Goal: Task Accomplishment & Management: Manage account settings

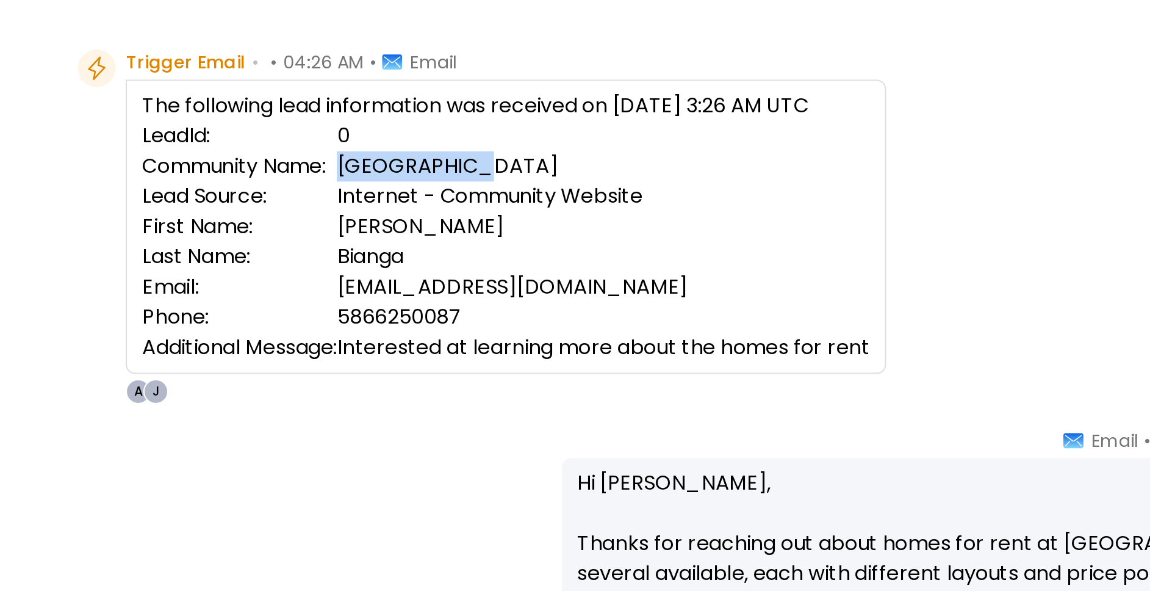
drag, startPoint x: 487, startPoint y: 209, endPoint x: 541, endPoint y: 208, distance: 53.7
click at [541, 208] on td "Willow Point" at bounding box center [610, 211] width 259 height 15
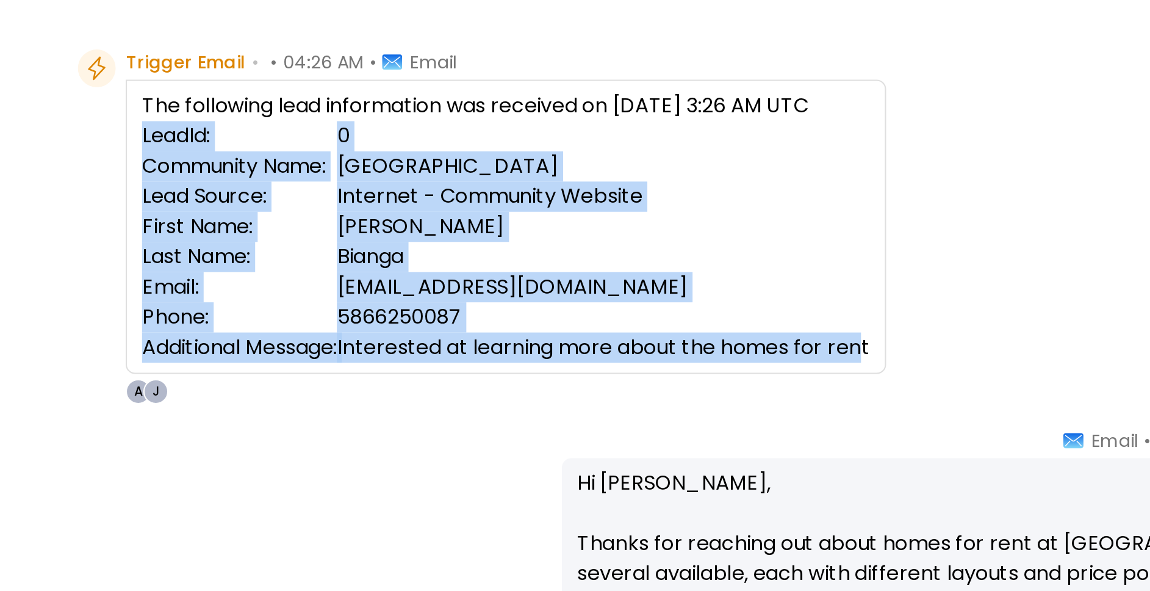
drag, startPoint x: 483, startPoint y: 298, endPoint x: 757, endPoint y: 296, distance: 273.4
click at [757, 296] on div "Trigger Email • • 04:26 AM • Email The following lead information was received …" at bounding box center [700, 241] width 691 height 172
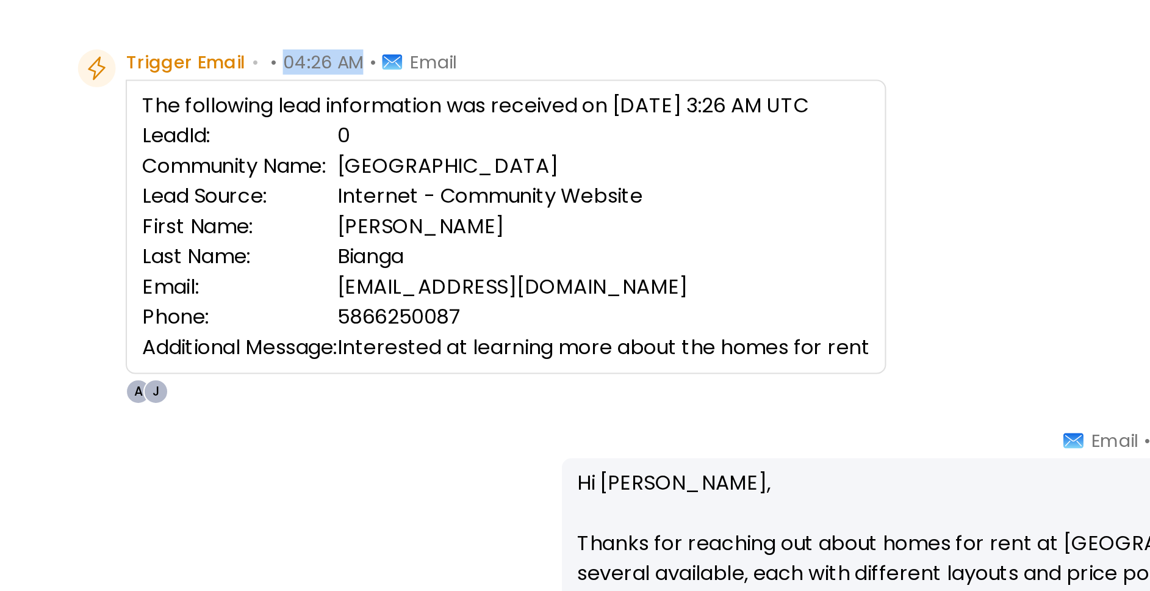
drag, startPoint x: 452, startPoint y: 160, endPoint x: 487, endPoint y: 157, distance: 34.9
click at [487, 157] on span "04:26 AM" at bounding box center [474, 161] width 39 height 12
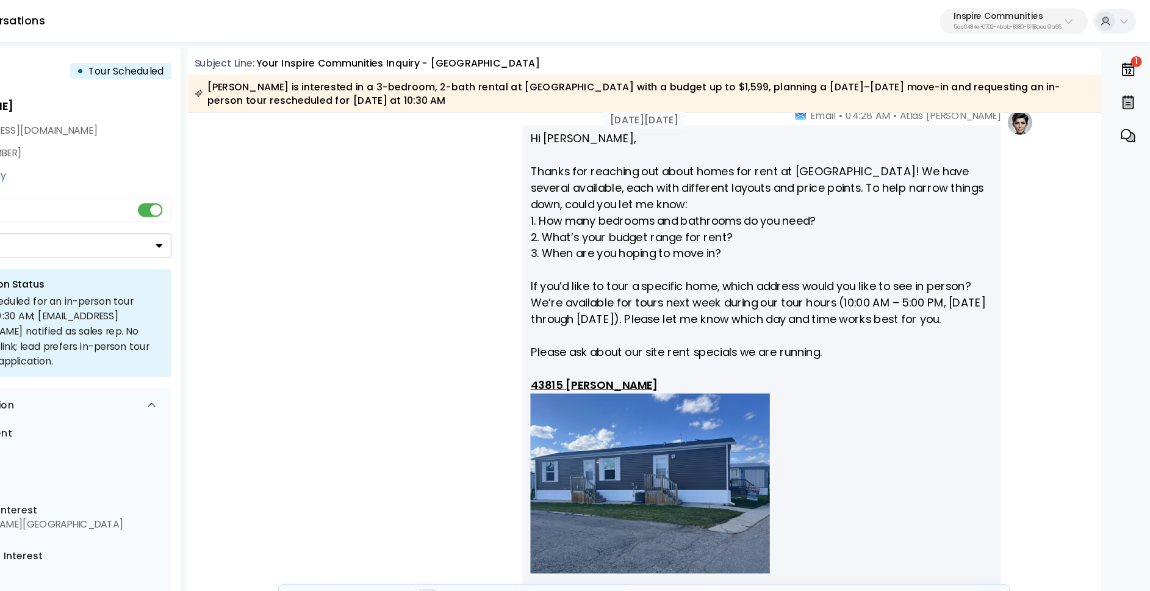
scroll to position [238, 0]
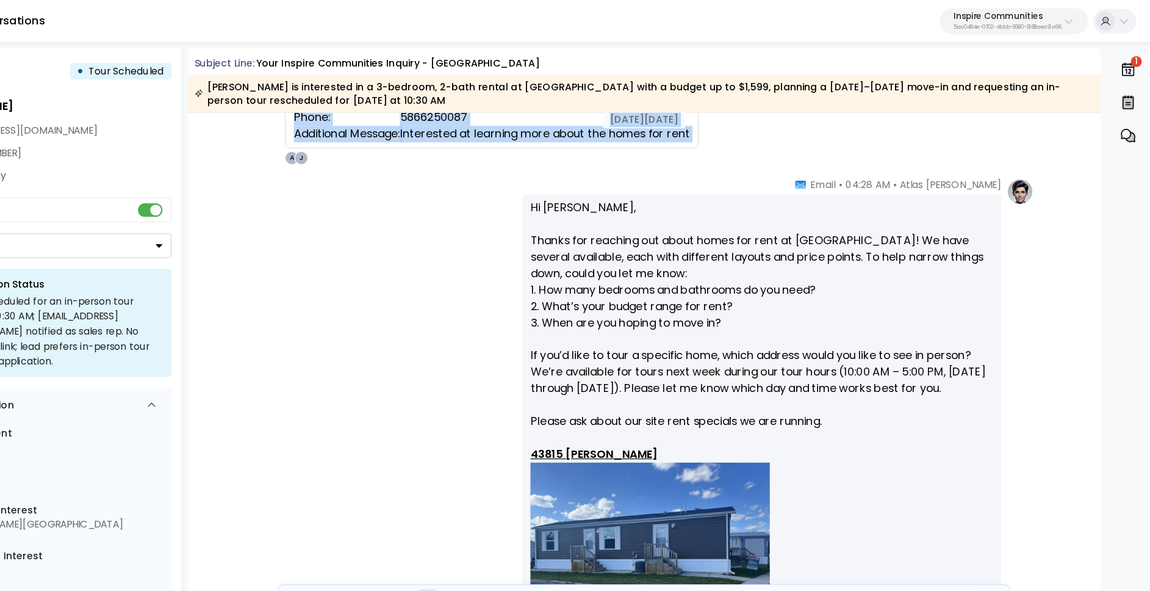
drag, startPoint x: 967, startPoint y: 106, endPoint x: 1006, endPoint y: 107, distance: 38.5
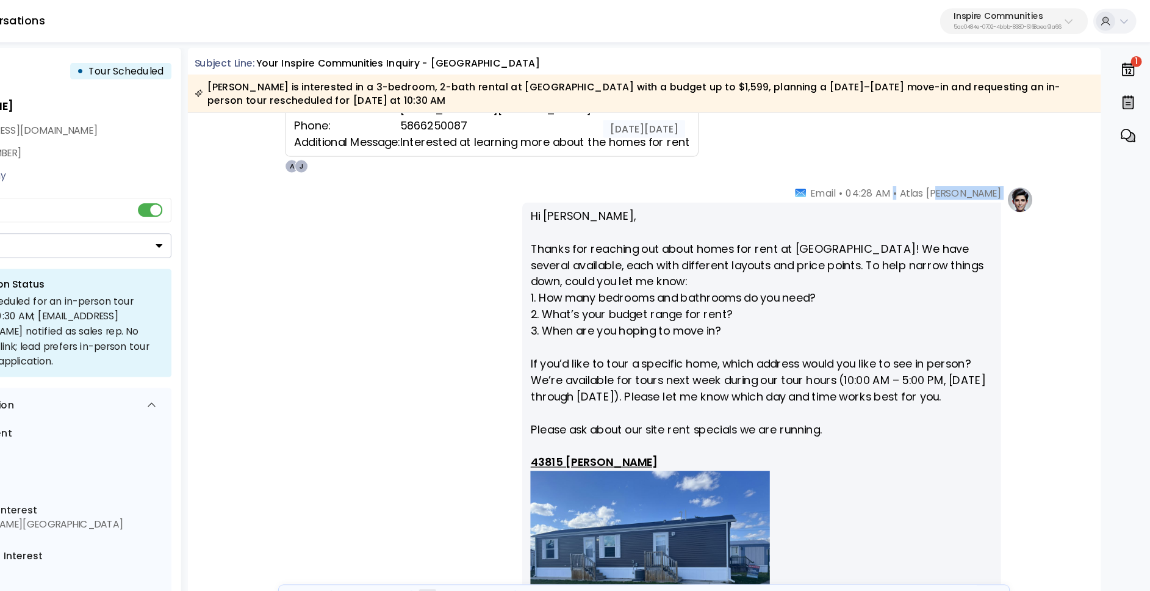
drag, startPoint x: 962, startPoint y: 171, endPoint x: 997, endPoint y: 171, distance: 35.4
click at [998, 171] on div "Atlas Parker • 04:28 AM • Email" at bounding box center [926, 172] width 184 height 12
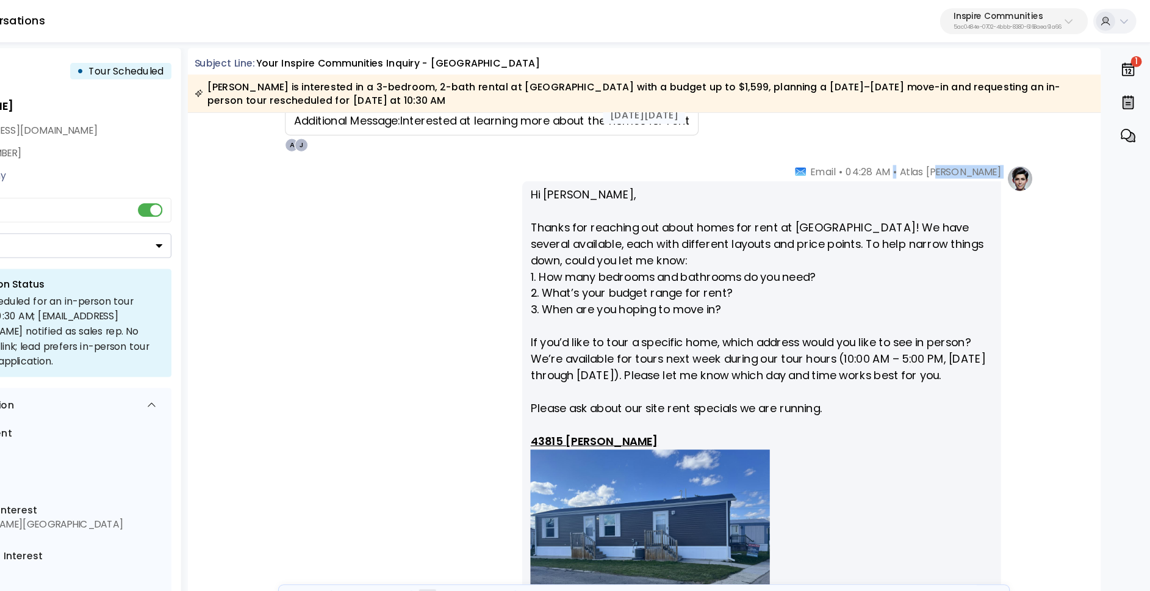
scroll to position [215, 0]
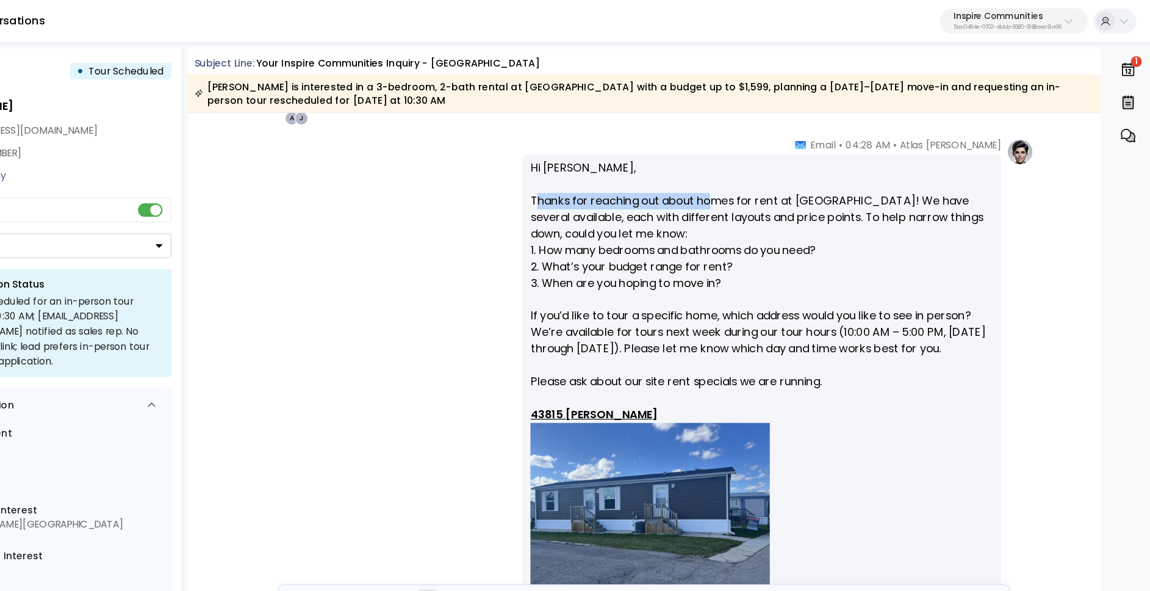
drag, startPoint x: 600, startPoint y: 180, endPoint x: 755, endPoint y: 178, distance: 155.6
click at [755, 178] on p "Hi Jennifer, Thanks for reaching out about homes for rent at Willow Point! We h…" at bounding box center [803, 544] width 413 height 803
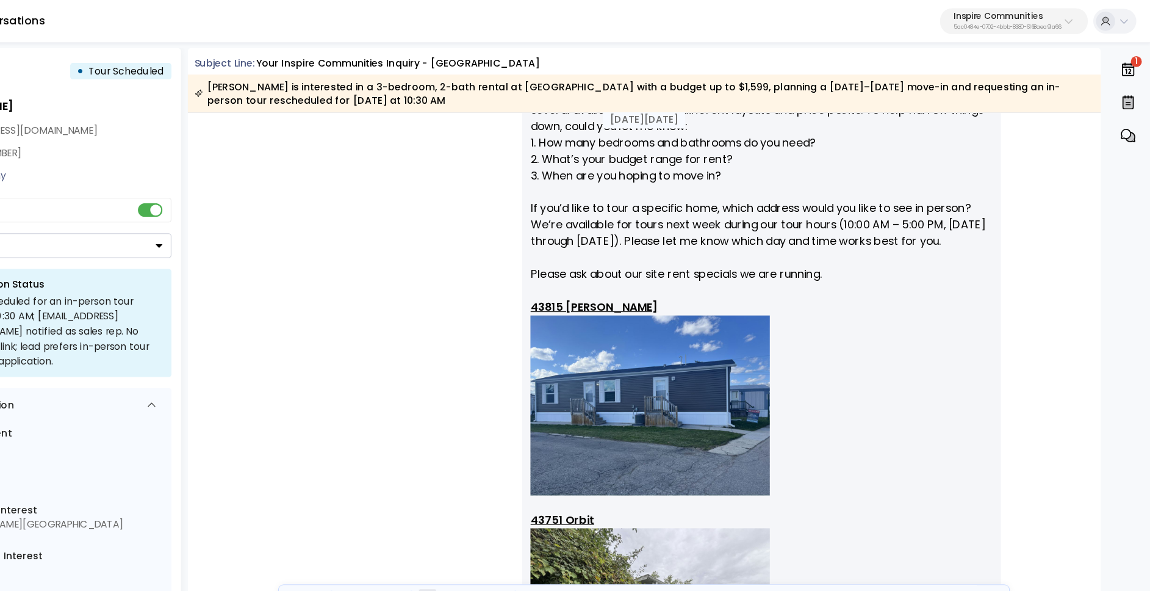
scroll to position [307, 0]
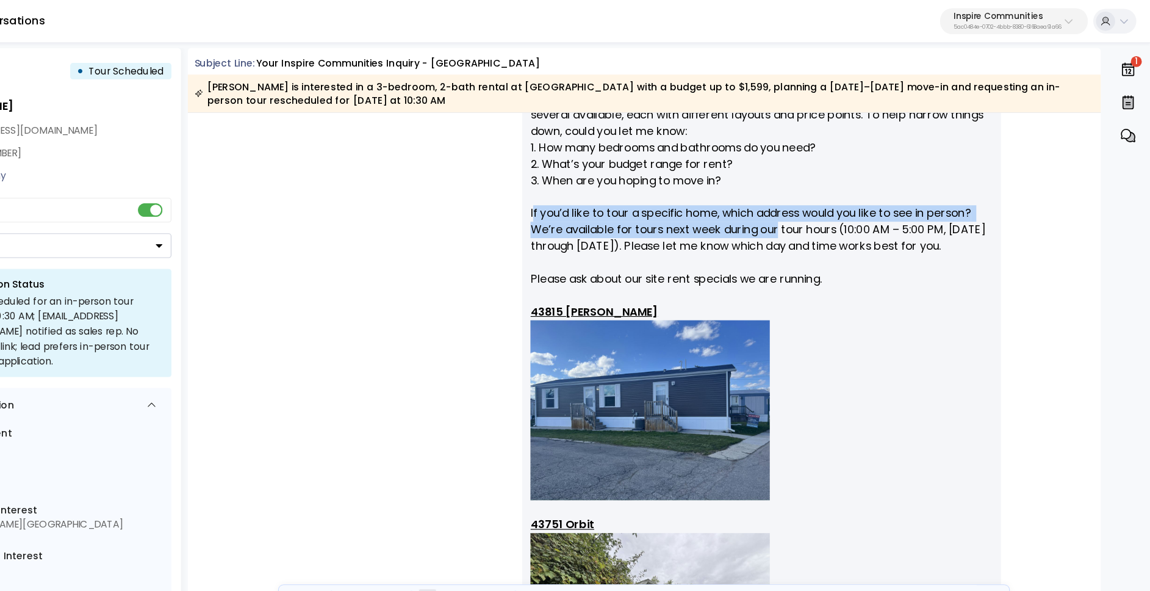
drag, startPoint x: 598, startPoint y: 189, endPoint x: 820, endPoint y: 211, distance: 222.5
click at [820, 211] on p "Hi Jennifer, Thanks for reaching out about homes for rent at Willow Point! We h…" at bounding box center [803, 452] width 413 height 803
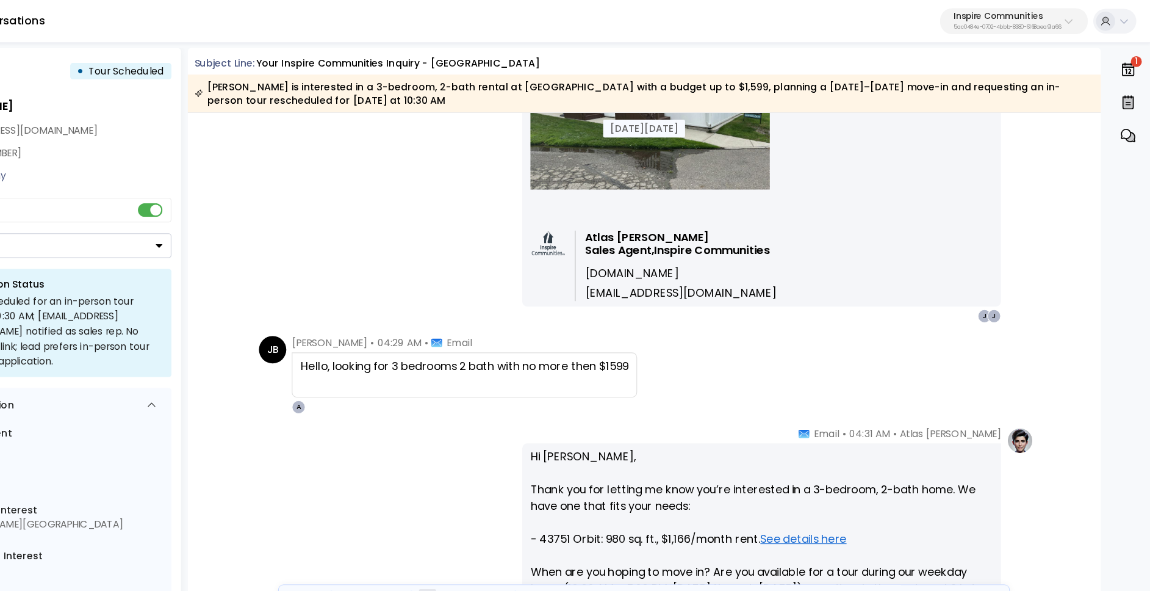
scroll to position [964, 0]
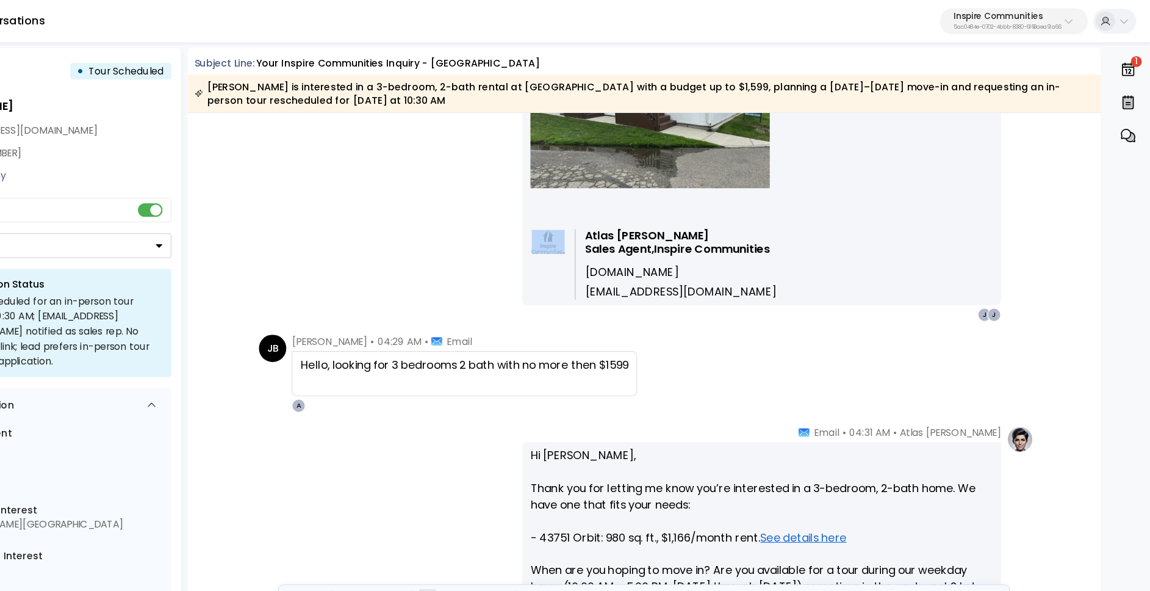
drag, startPoint x: 635, startPoint y: 206, endPoint x: 817, endPoint y: 251, distance: 188.0
click at [818, 251] on div "Atlas Parker Sales Agent, Inspire Communities www.inspirecommunities.com atlas@…" at bounding box center [803, 232] width 413 height 70
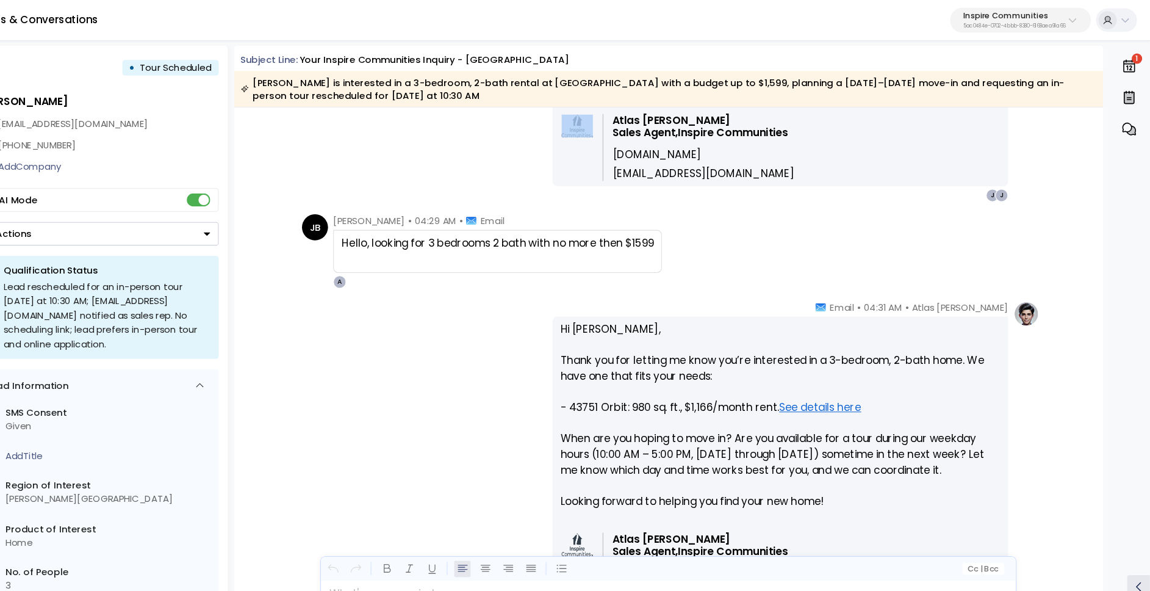
scroll to position [1103, 0]
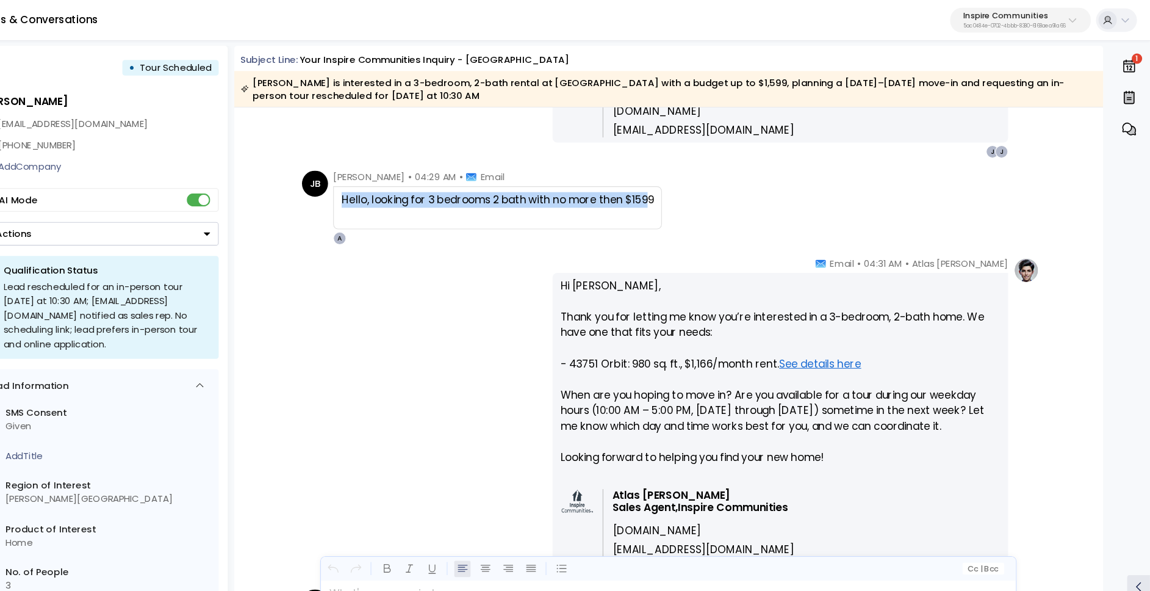
drag, startPoint x: 389, startPoint y: 188, endPoint x: 679, endPoint y: 186, distance: 289.9
click at [681, 187] on div "Hello, looking for 3 bedrooms 2 bath with no more then $1599" at bounding box center [538, 195] width 308 height 40
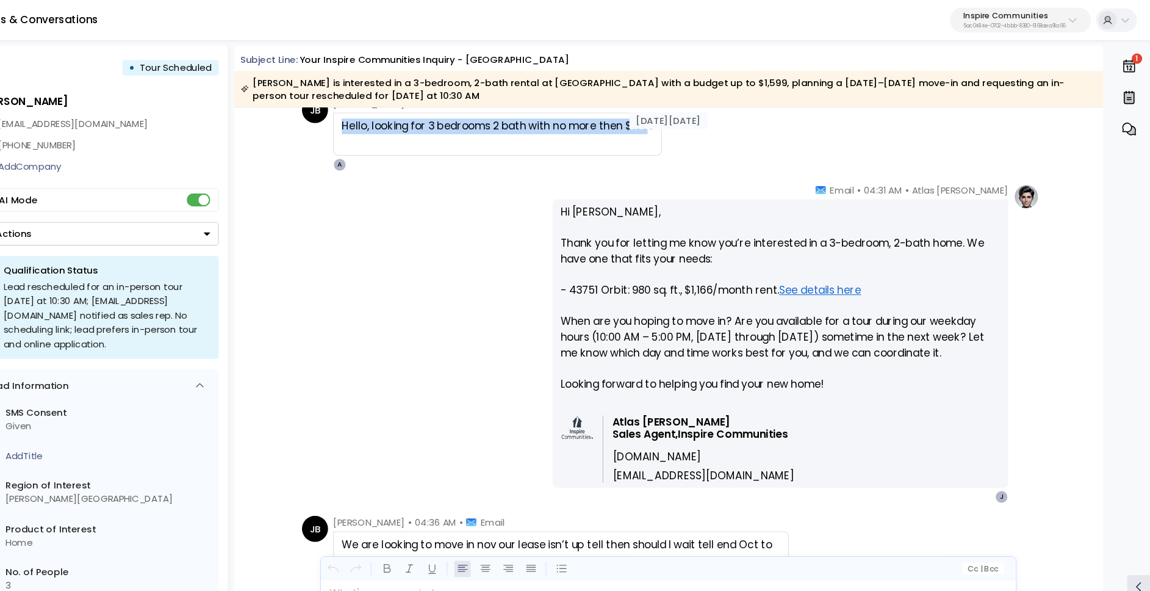
scroll to position [1176, 0]
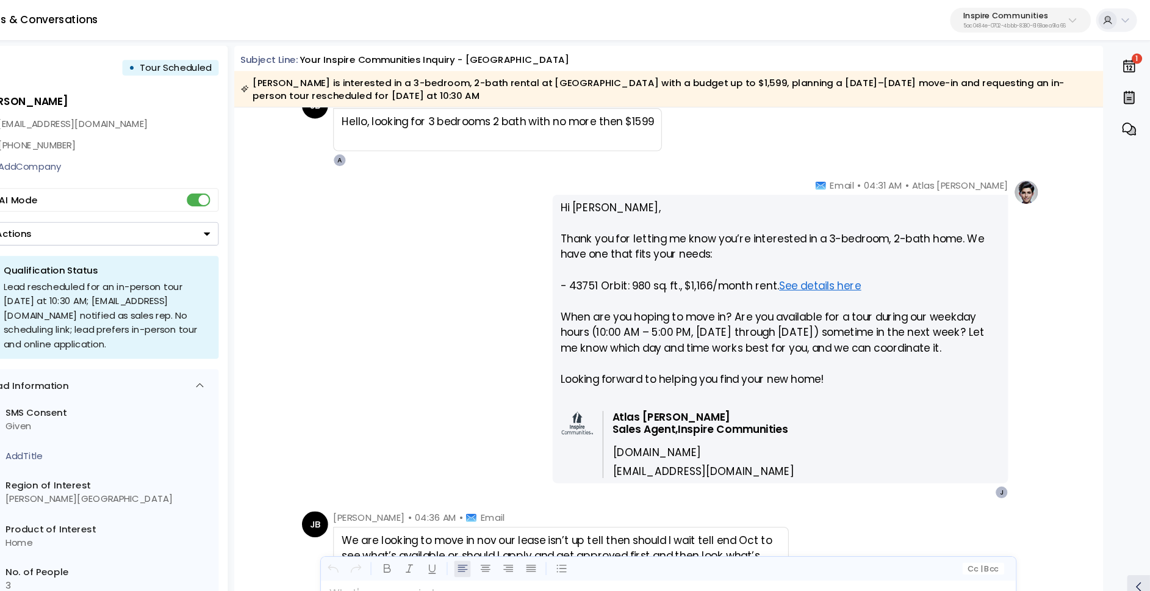
click at [931, 314] on p "Hi Jennifer, Thank you for letting me know you’re interested in a 3-bedroom, 2-…" at bounding box center [803, 282] width 413 height 190
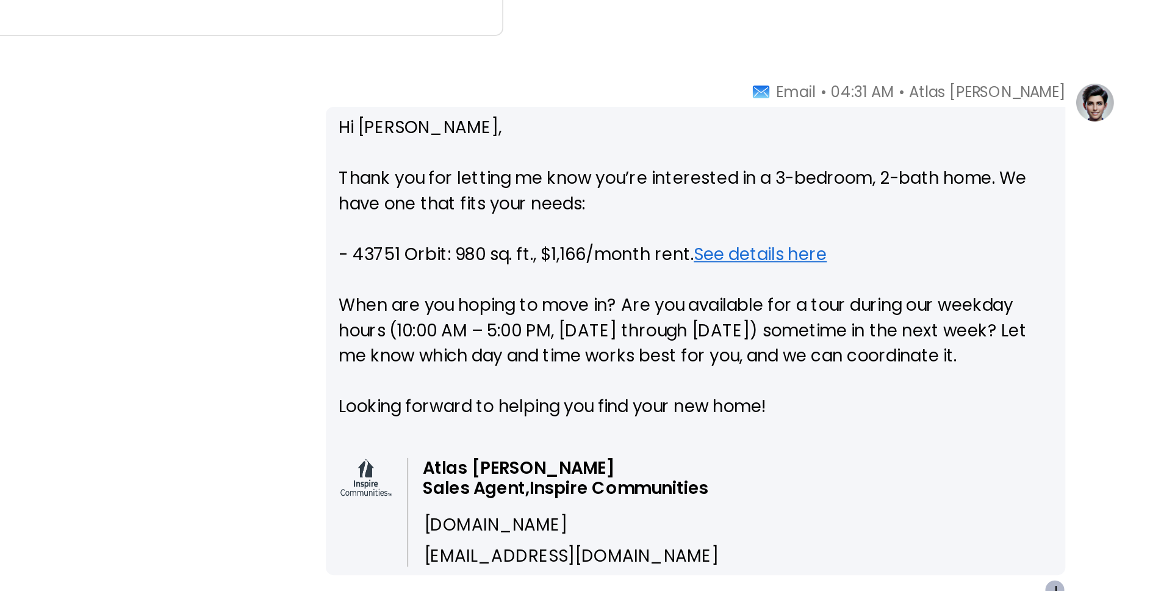
scroll to position [1185, 0]
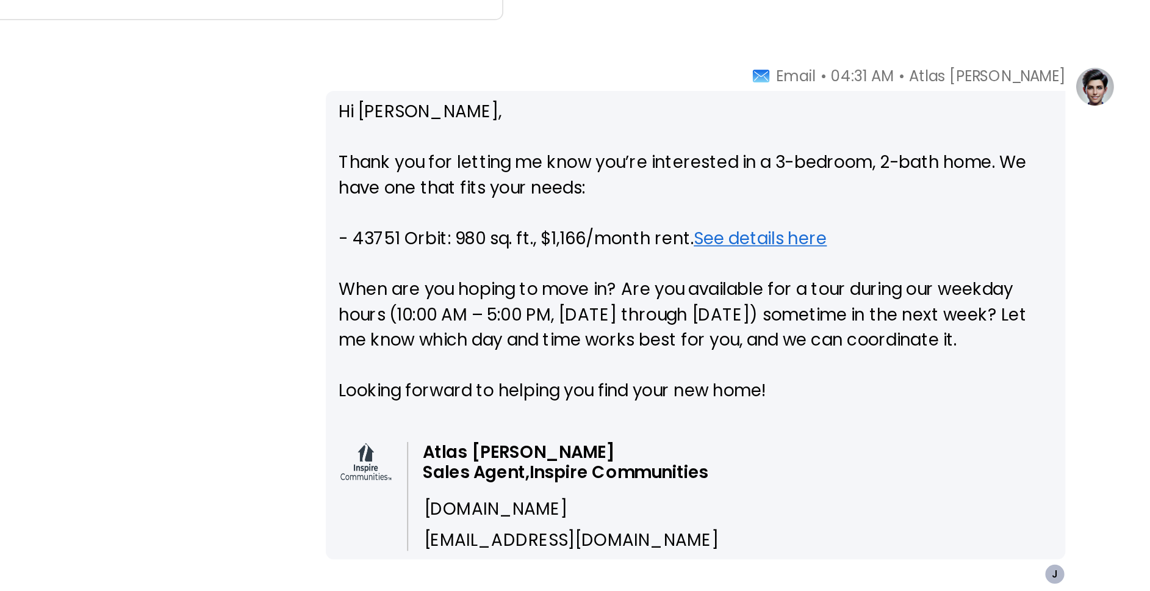
click at [783, 292] on p "Hi Jennifer, Thank you for letting me know you’re interested in a 3-bedroom, 2-…" at bounding box center [803, 273] width 413 height 190
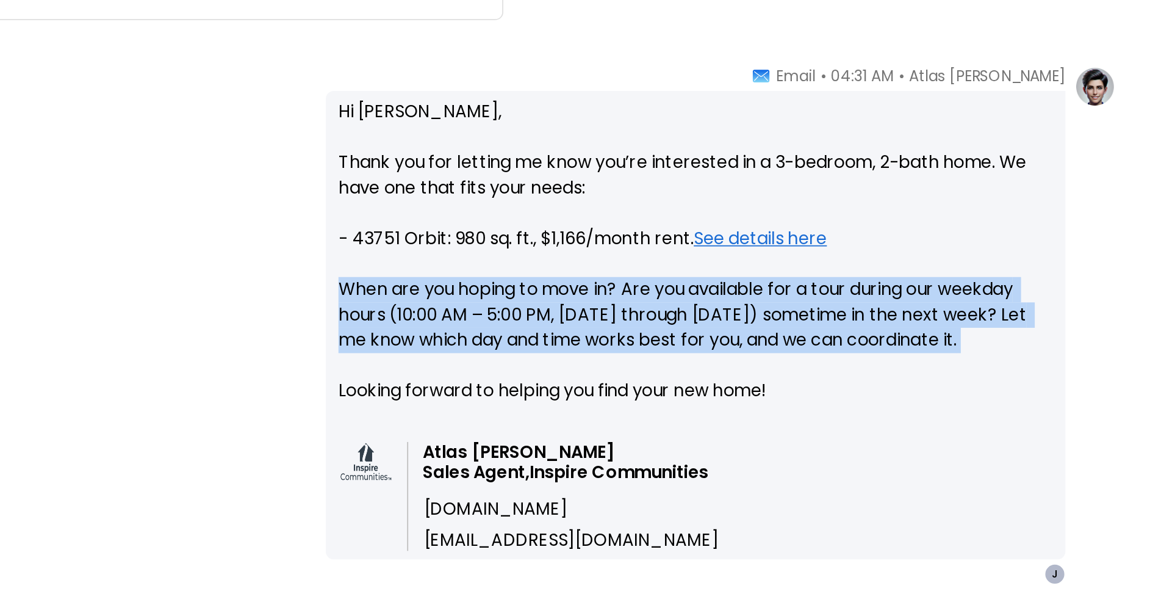
click at [783, 292] on p "Hi Jennifer, Thank you for letting me know you’re interested in a 3-bedroom, 2-…" at bounding box center [803, 273] width 413 height 190
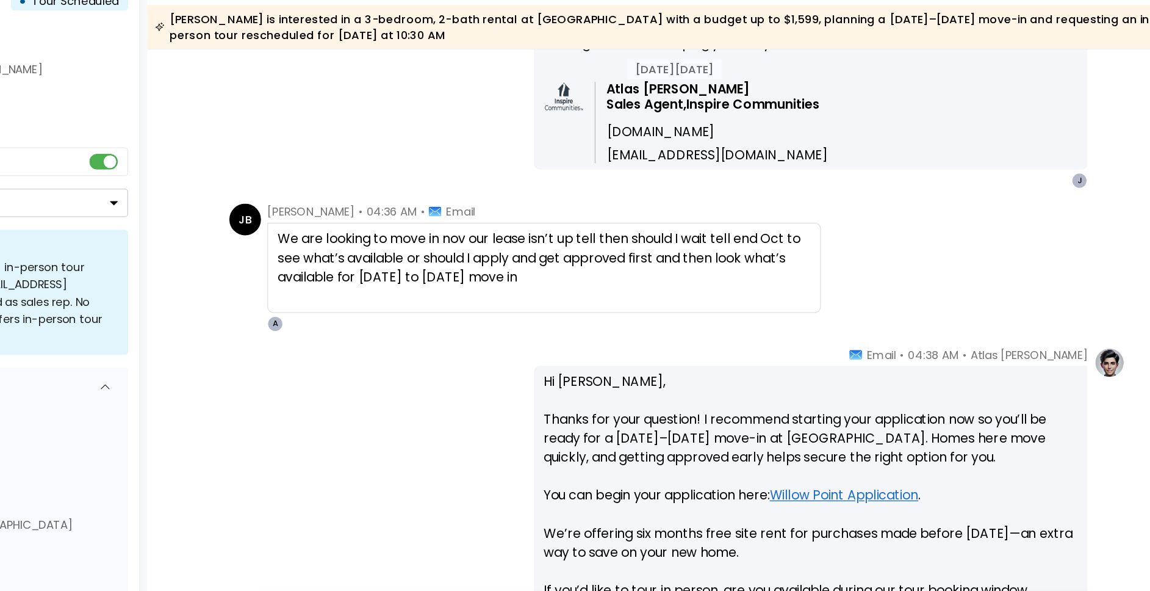
scroll to position [1441, 0]
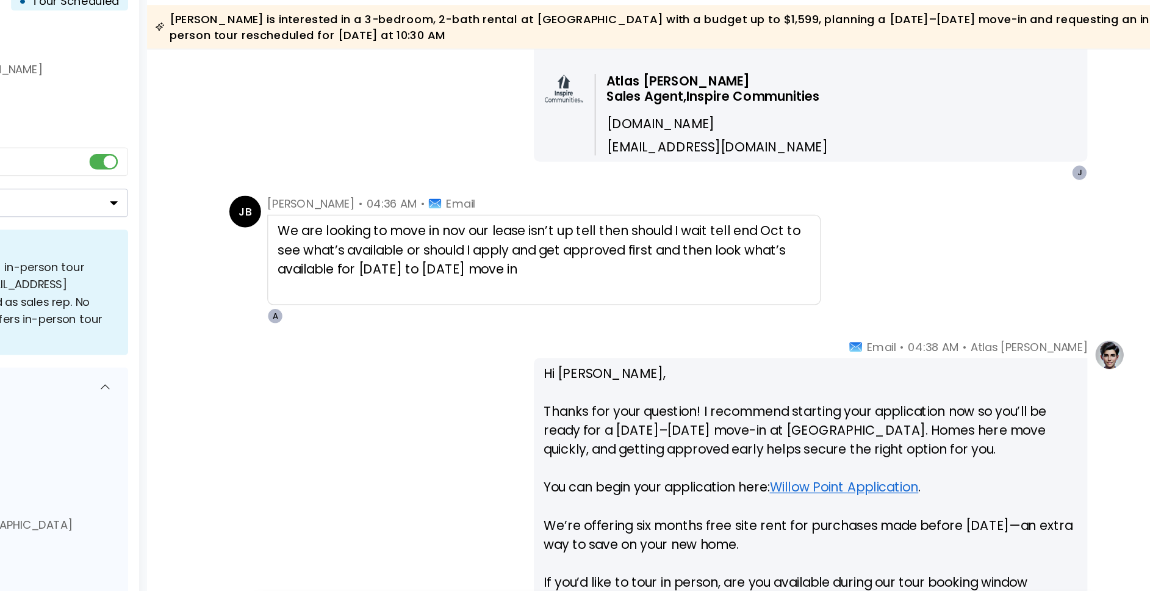
drag, startPoint x: 587, startPoint y: 240, endPoint x: 621, endPoint y: 265, distance: 41.9
click at [621, 265] on div "We are looking to move in nov our lease isn’t up tell then should I wait tell e…" at bounding box center [597, 256] width 411 height 44
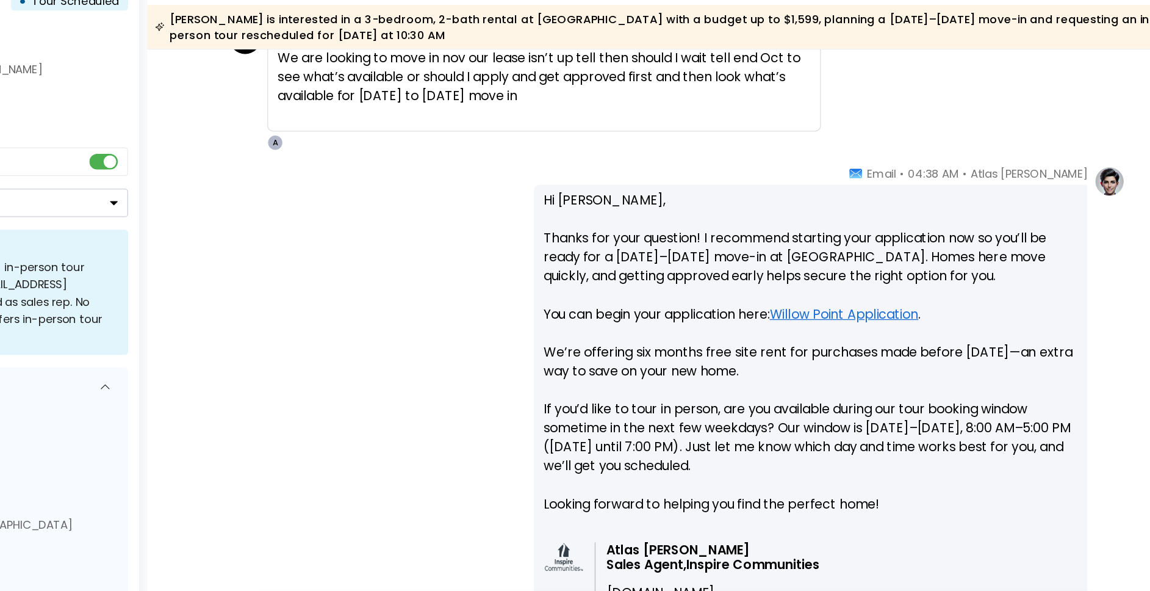
scroll to position [1595, 0]
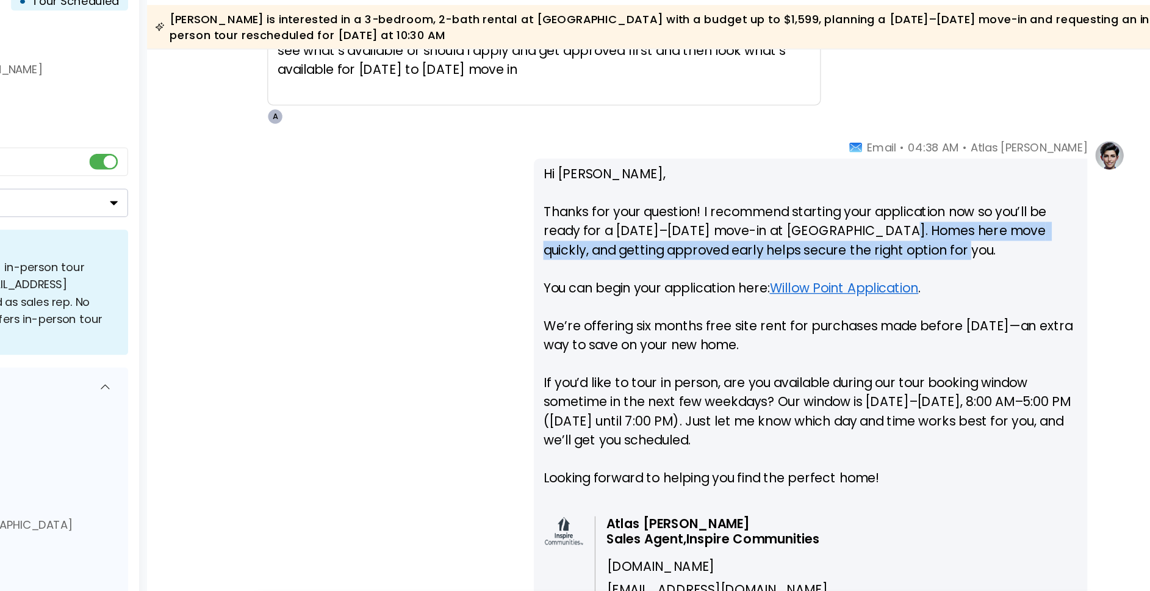
drag, startPoint x: 862, startPoint y: 242, endPoint x: 921, endPoint y: 253, distance: 59.5
click at [921, 253] on p "Hi Jennifer, Thanks for your question! I recommend starting your application no…" at bounding box center [803, 322] width 413 height 264
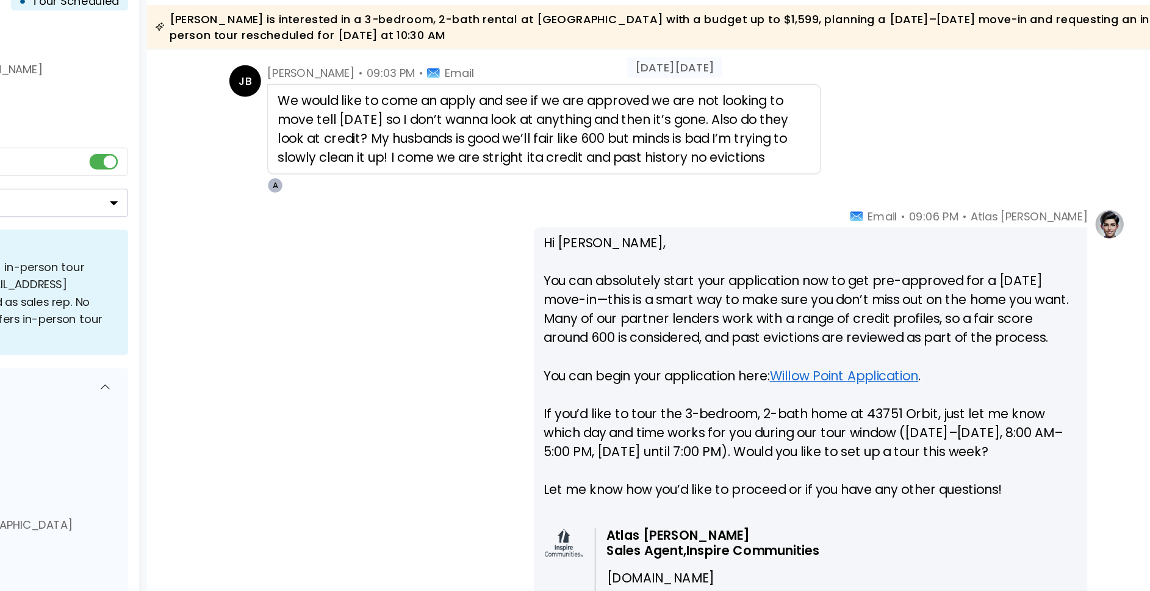
scroll to position [2652, 0]
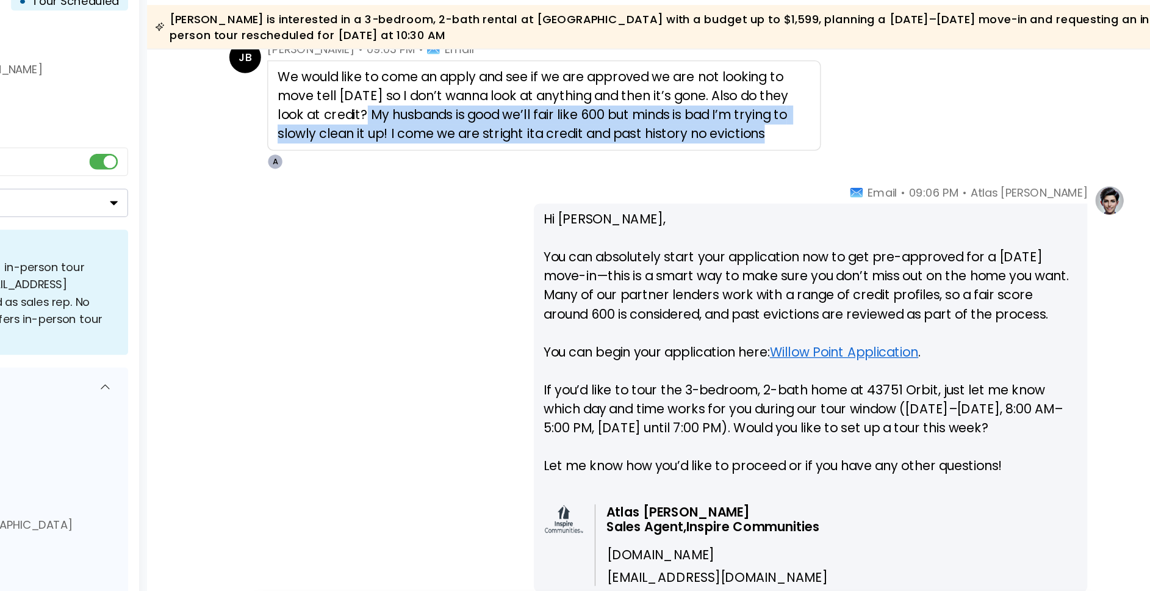
drag, startPoint x: 462, startPoint y: 150, endPoint x: 773, endPoint y: 168, distance: 311.1
click at [773, 168] on div "We would like to come an apply and see if we are approved we are not looking to…" at bounding box center [597, 144] width 411 height 59
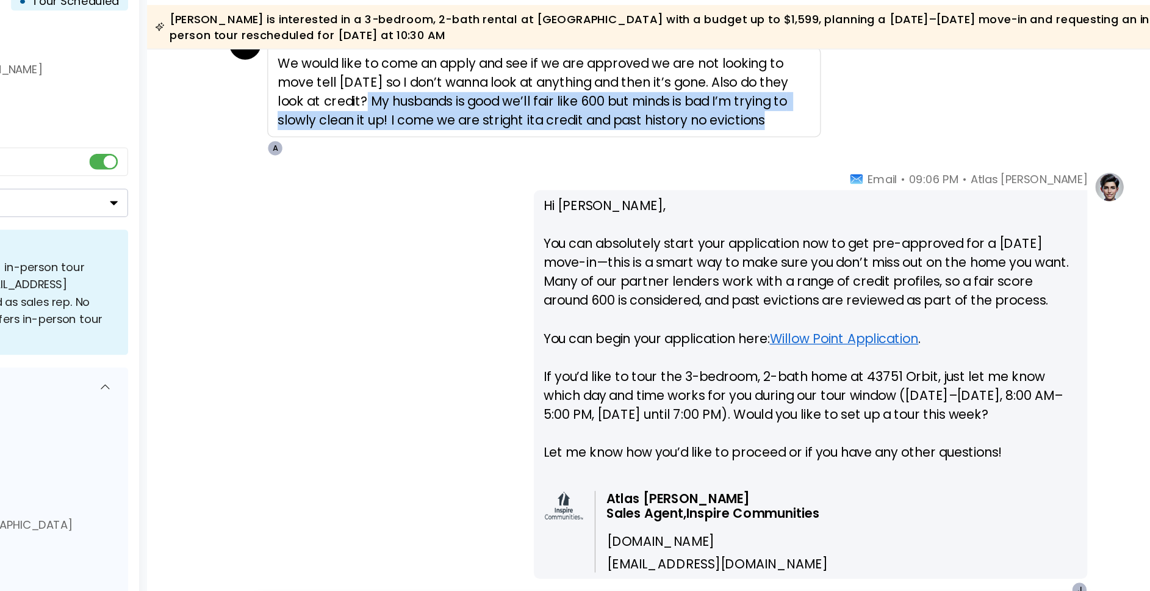
drag, startPoint x: 625, startPoint y: 284, endPoint x: 1009, endPoint y: 289, distance: 383.3
click at [1009, 289] on div "Hi Jennifer, You can absolutely start your application now to get pre-approved …" at bounding box center [803, 359] width 427 height 300
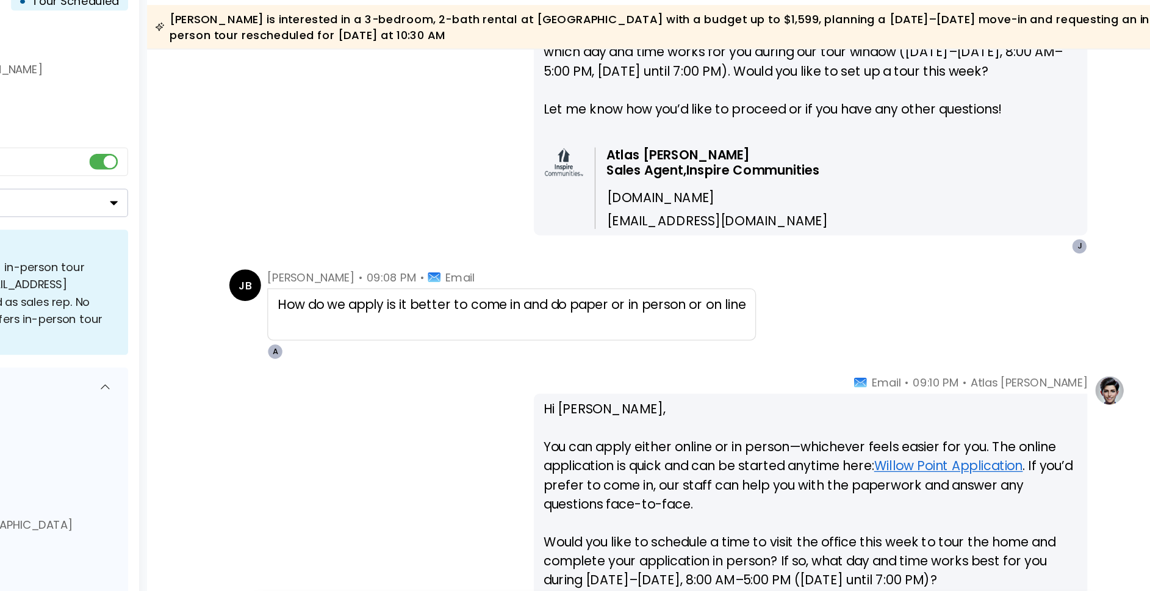
scroll to position [2931, 0]
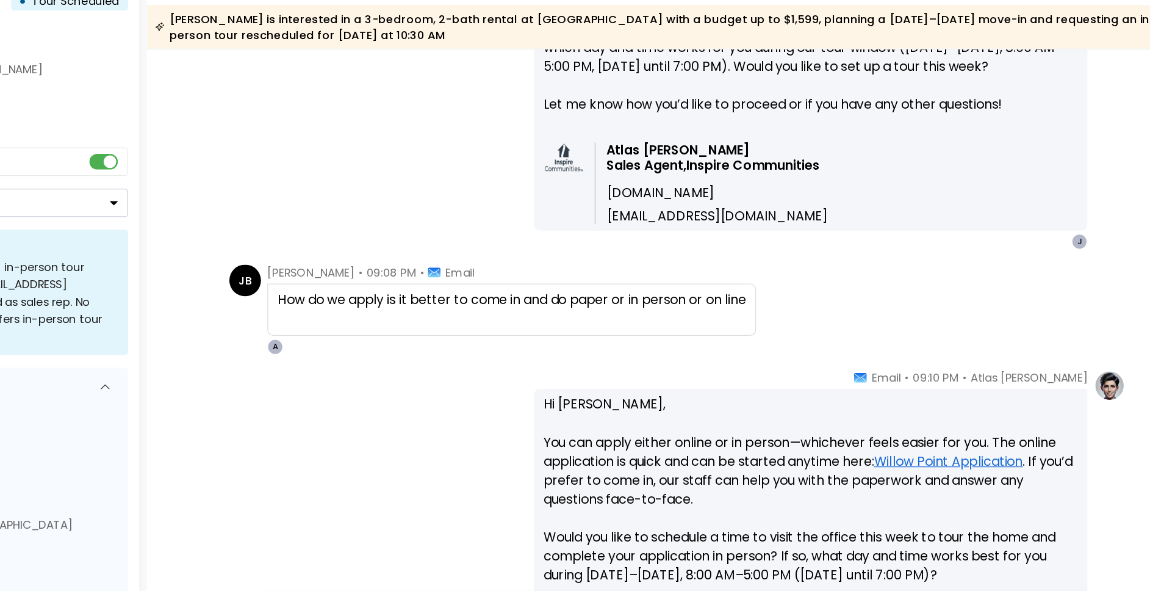
click at [548, 301] on div at bounding box center [572, 308] width 361 height 15
click at [493, 295] on div "How do we apply is it better to come in and do paper or in person or on line" at bounding box center [572, 294] width 361 height 15
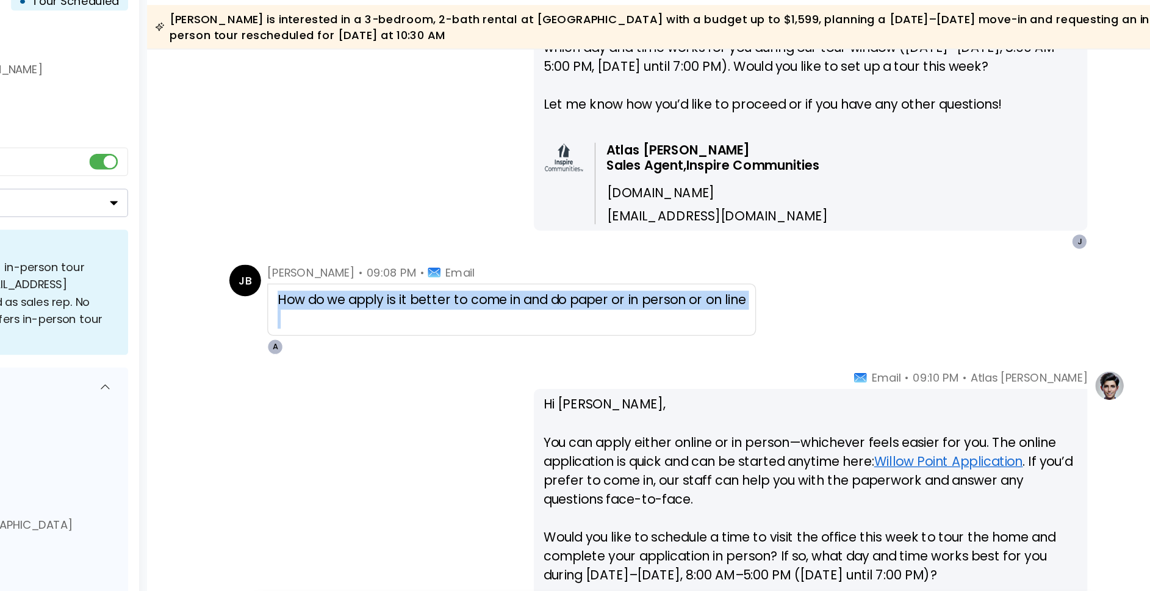
click at [493, 295] on div "How do we apply is it better to come in and do paper or in person or on line" at bounding box center [572, 294] width 361 height 15
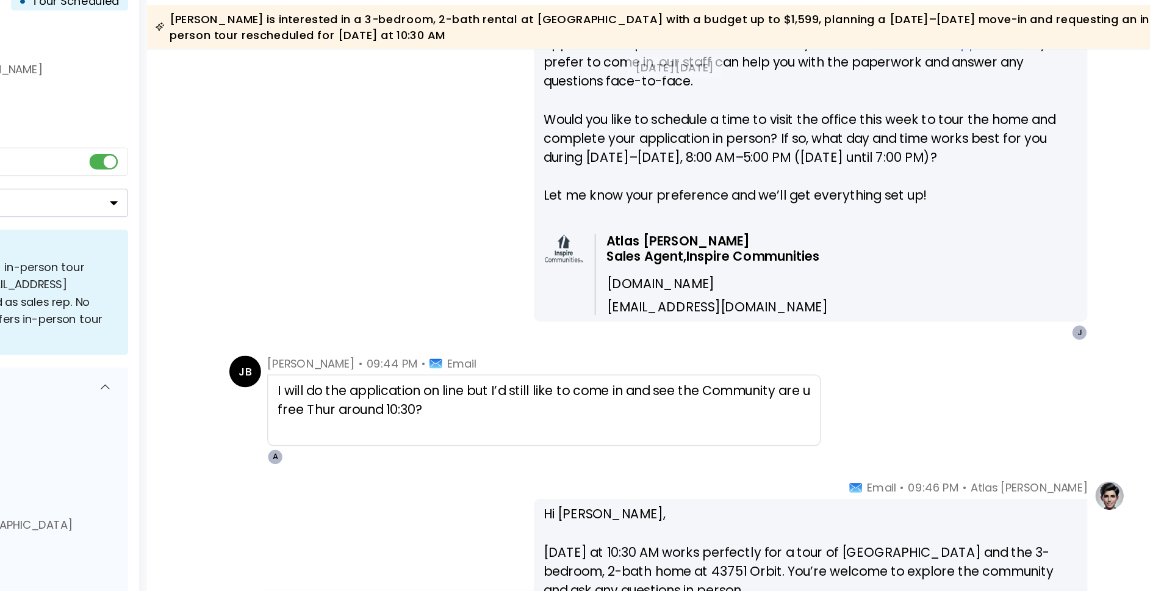
scroll to position [3271, 0]
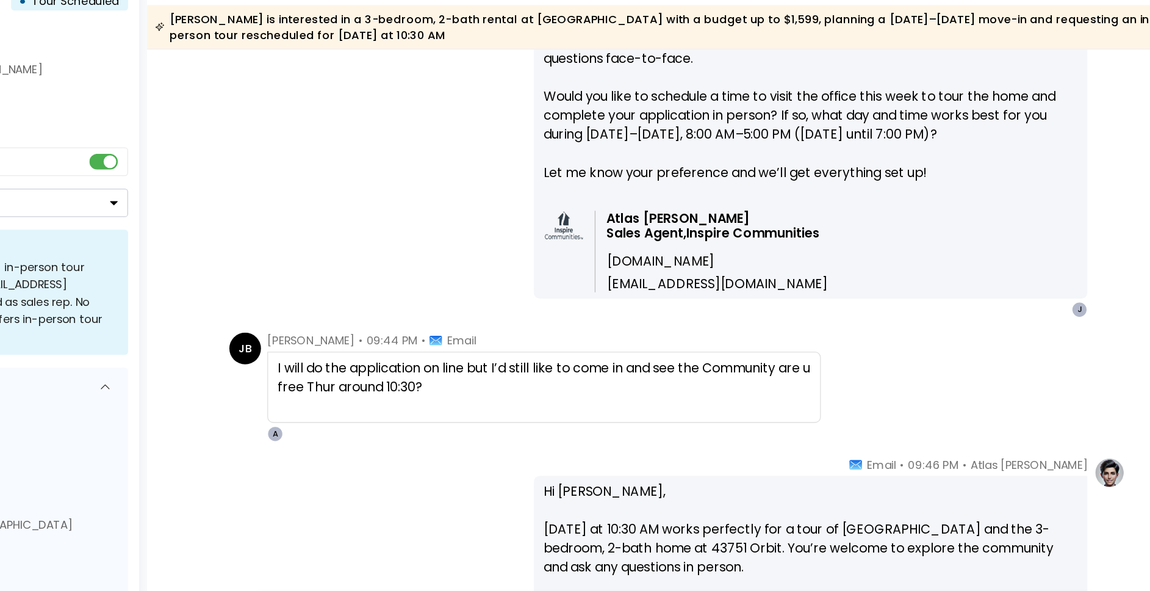
click at [468, 358] on div "I will do the application on line but I’d still like to come in and see the Com…" at bounding box center [597, 353] width 411 height 29
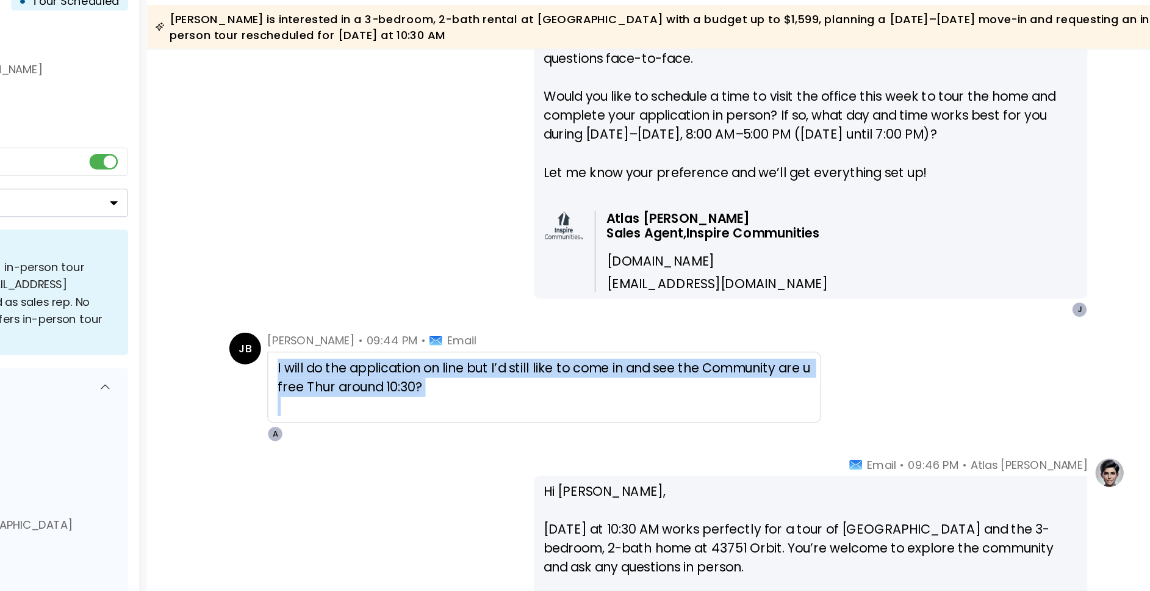
click at [468, 358] on div "I will do the application on line but I’d still like to come in and see the Com…" at bounding box center [597, 353] width 411 height 29
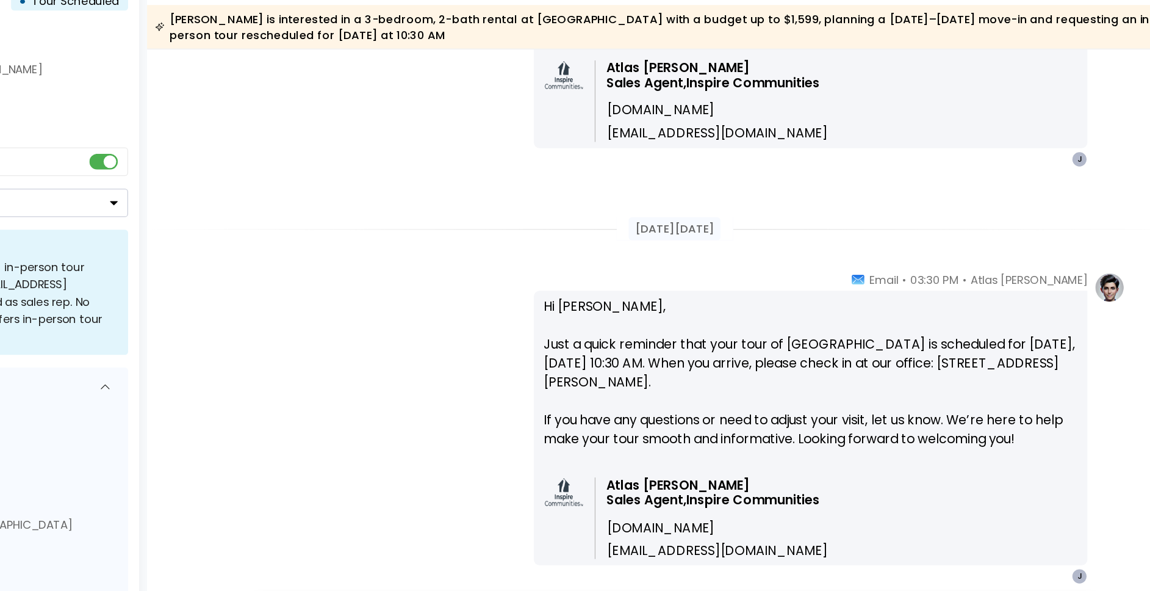
scroll to position [3987, 0]
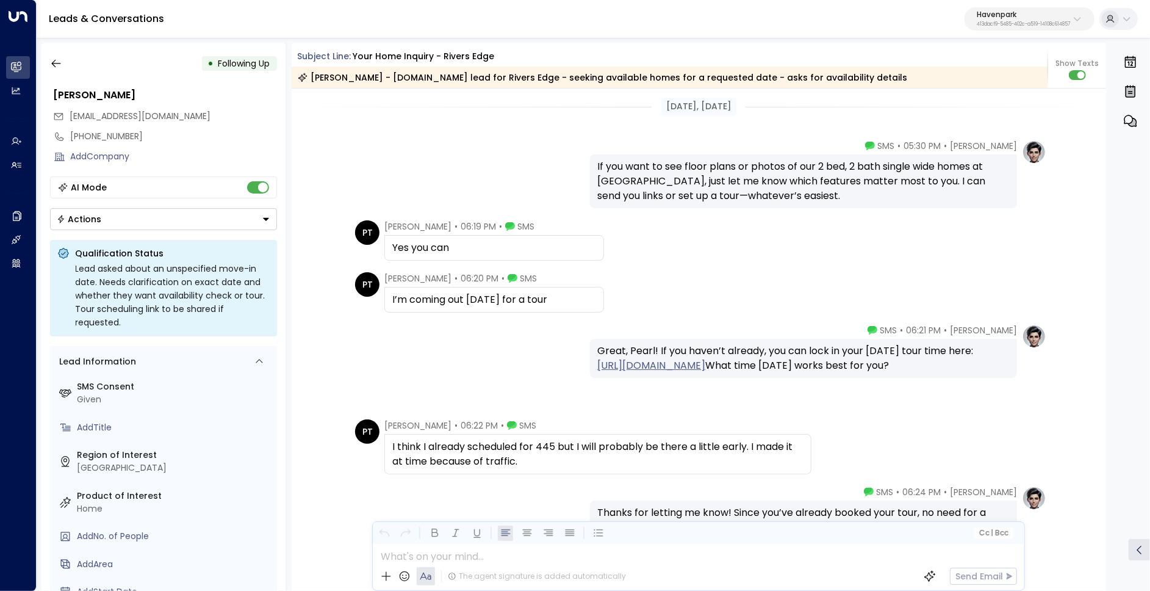
scroll to position [2046, 0]
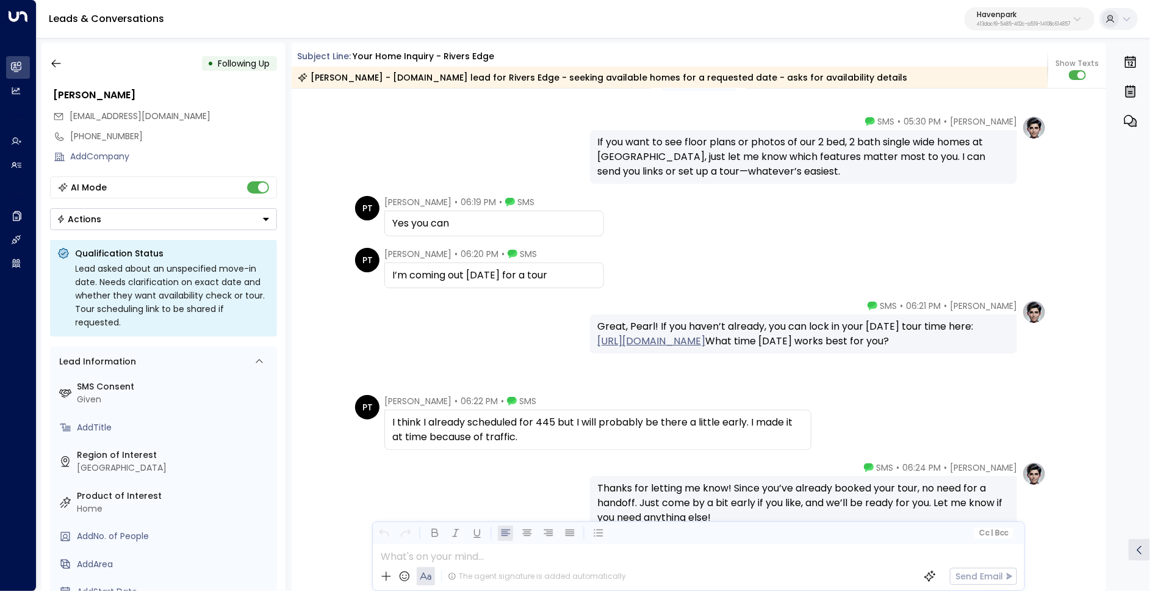
click at [1043, 16] on p "Havenpark" at bounding box center [1023, 14] width 93 height 7
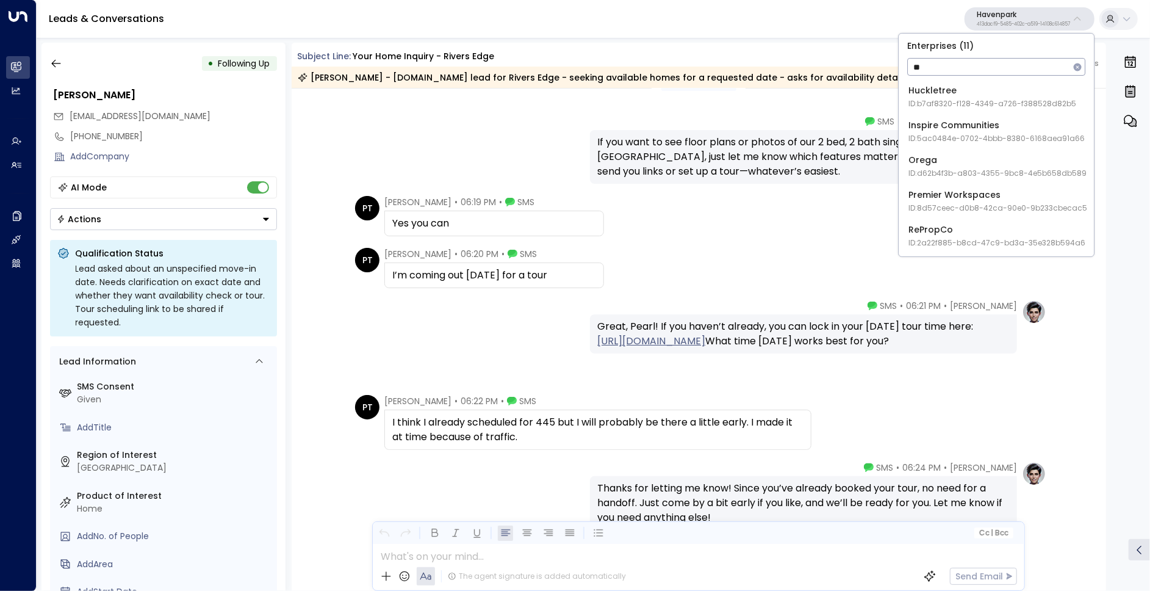
type input "*"
type input "***"
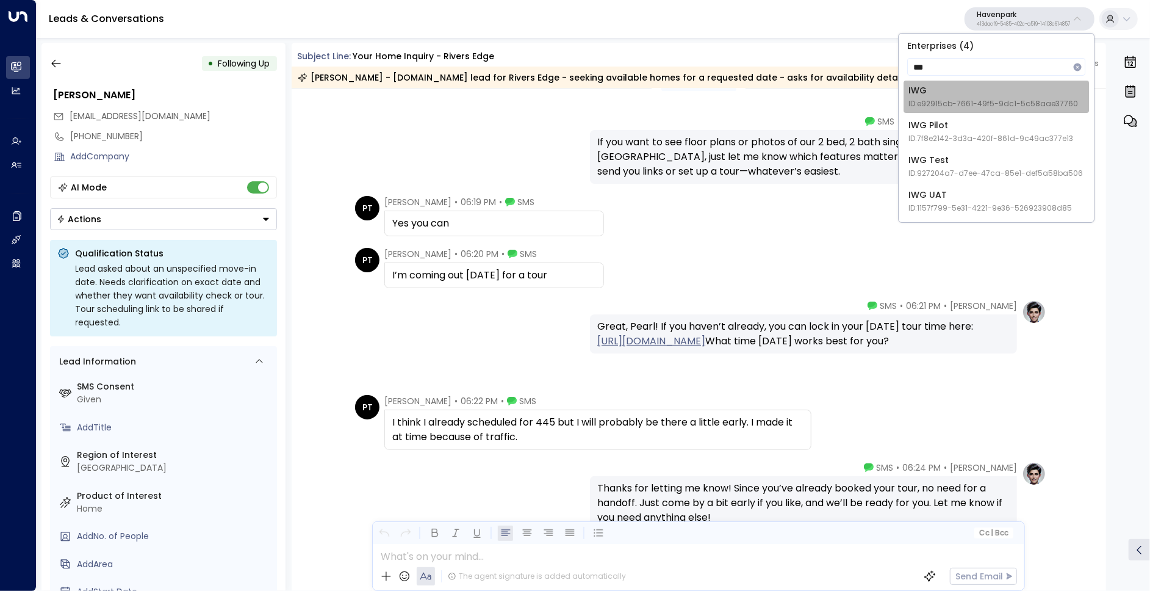
click at [1015, 95] on div "IWG ID: e92915cb-7661-49f5-9dc1-5c58aae37760" at bounding box center [994, 96] width 170 height 25
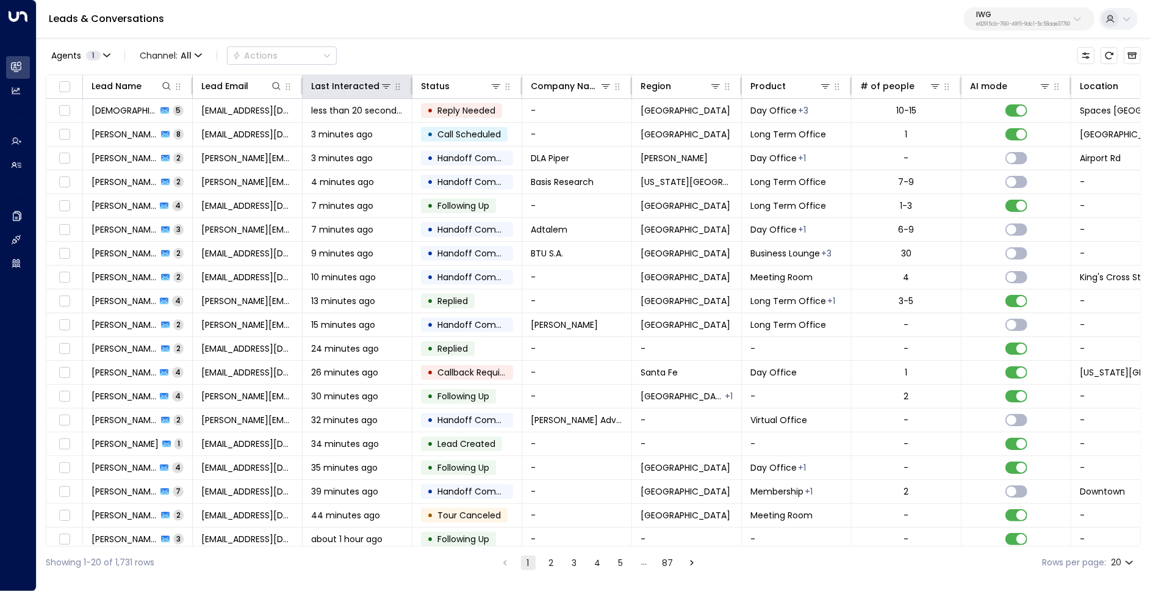
click at [350, 93] on th "Last Interacted" at bounding box center [358, 87] width 110 height 24
click at [349, 91] on div "Last Interacted" at bounding box center [340, 86] width 58 height 15
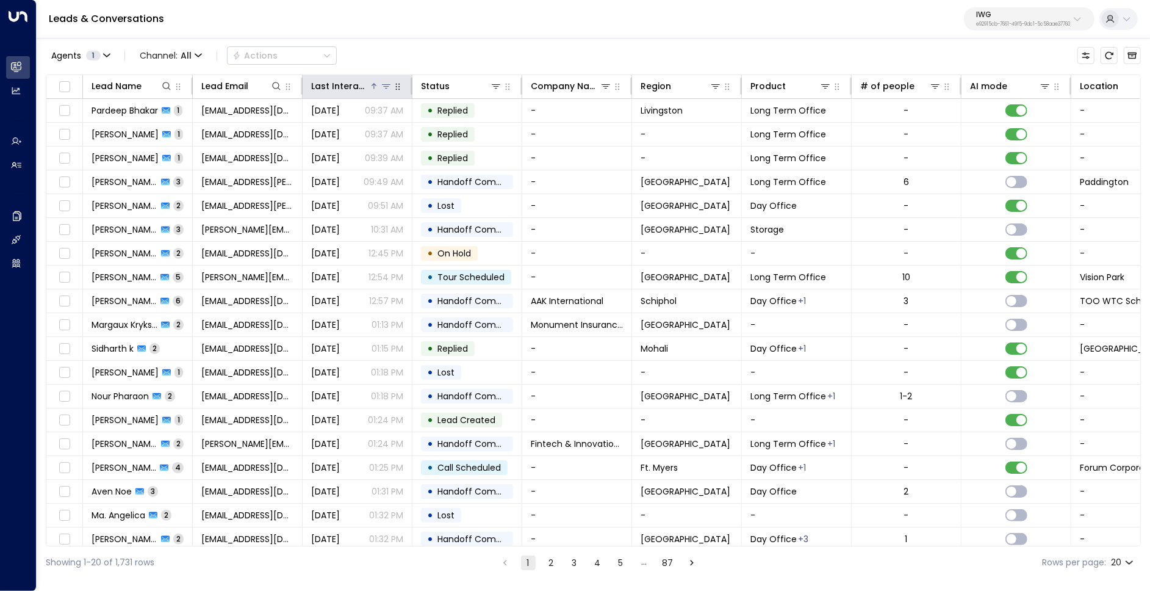
click at [349, 91] on div "Last Interacted" at bounding box center [340, 86] width 58 height 15
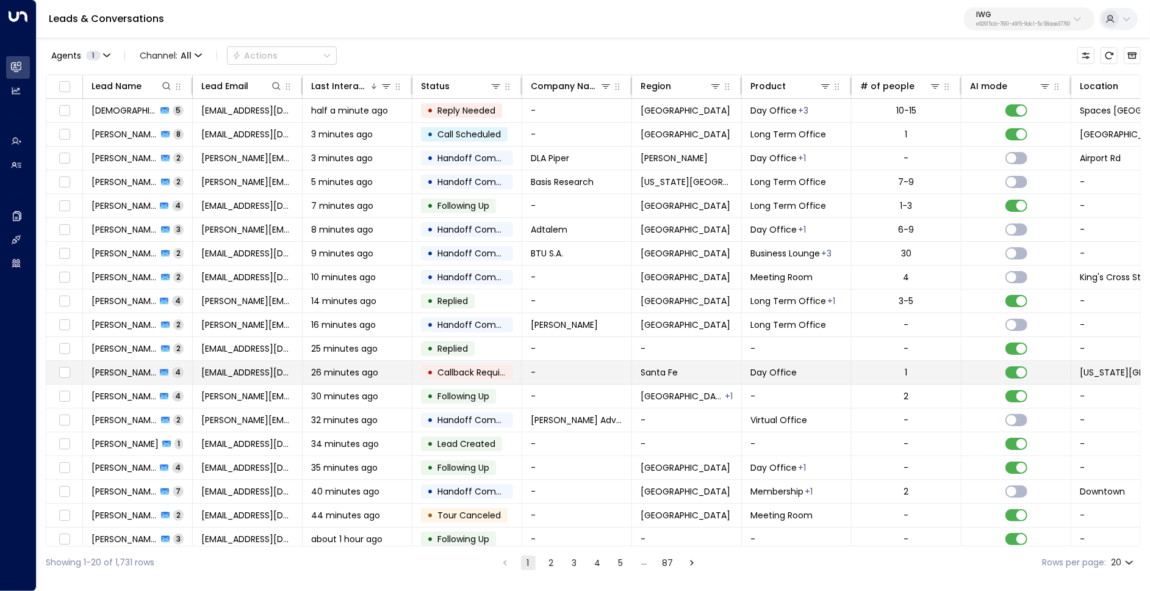
scroll to position [17, 0]
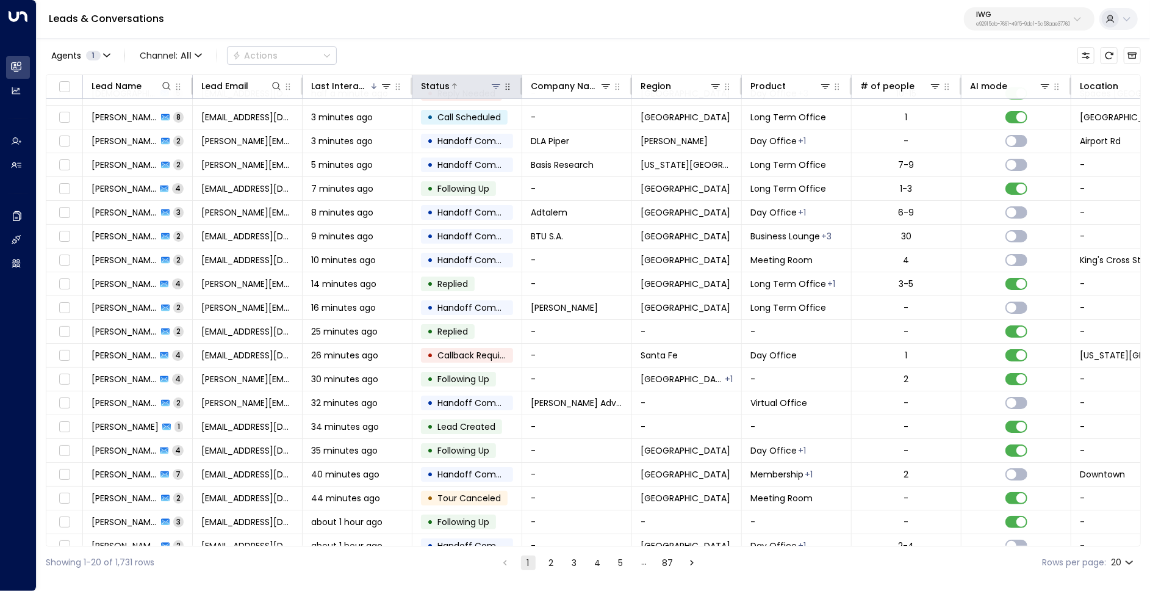
click at [495, 85] on icon at bounding box center [496, 86] width 10 height 10
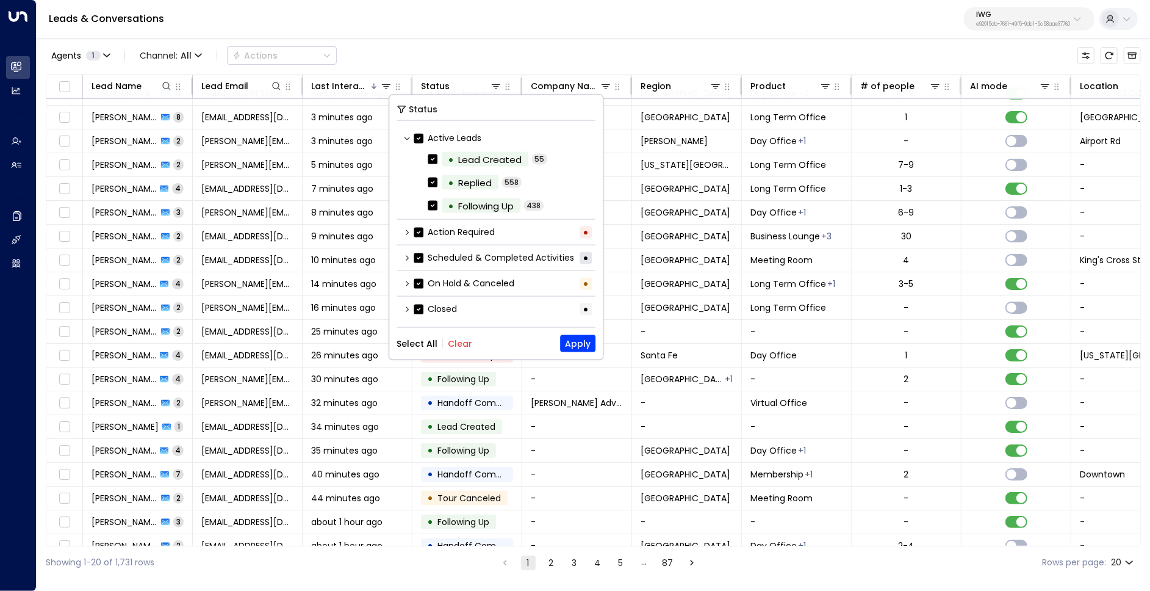
click at [449, 342] on button "Clear" at bounding box center [460, 344] width 24 height 10
click at [409, 260] on div "Scheduled & Completed Activities •" at bounding box center [496, 258] width 199 height 20
click at [405, 256] on icon at bounding box center [406, 256] width 7 height 7
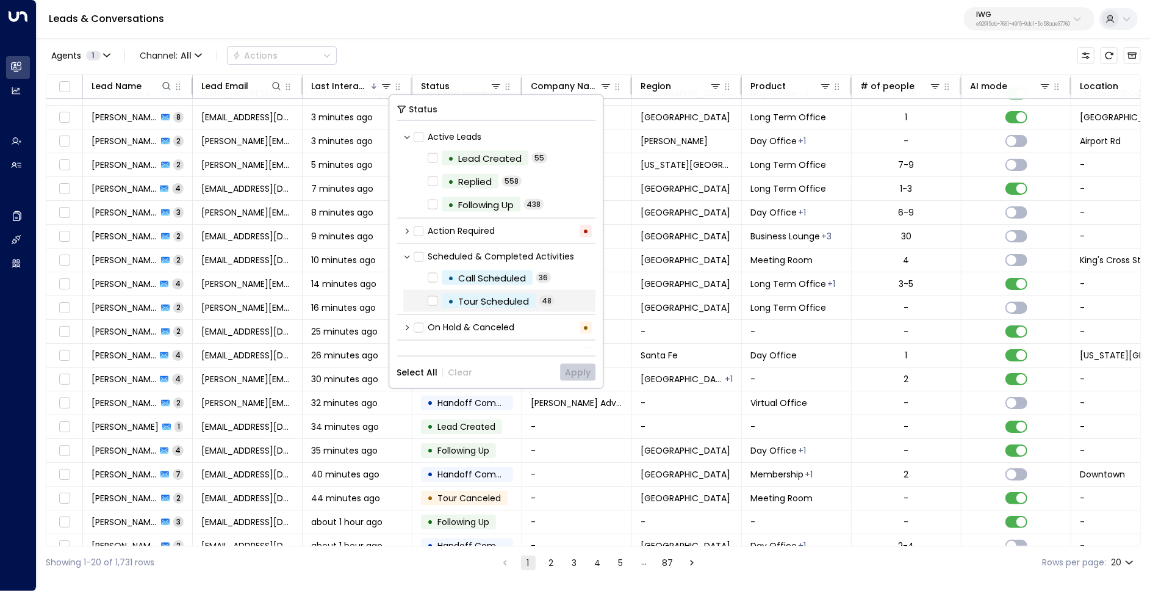
scroll to position [16, 0]
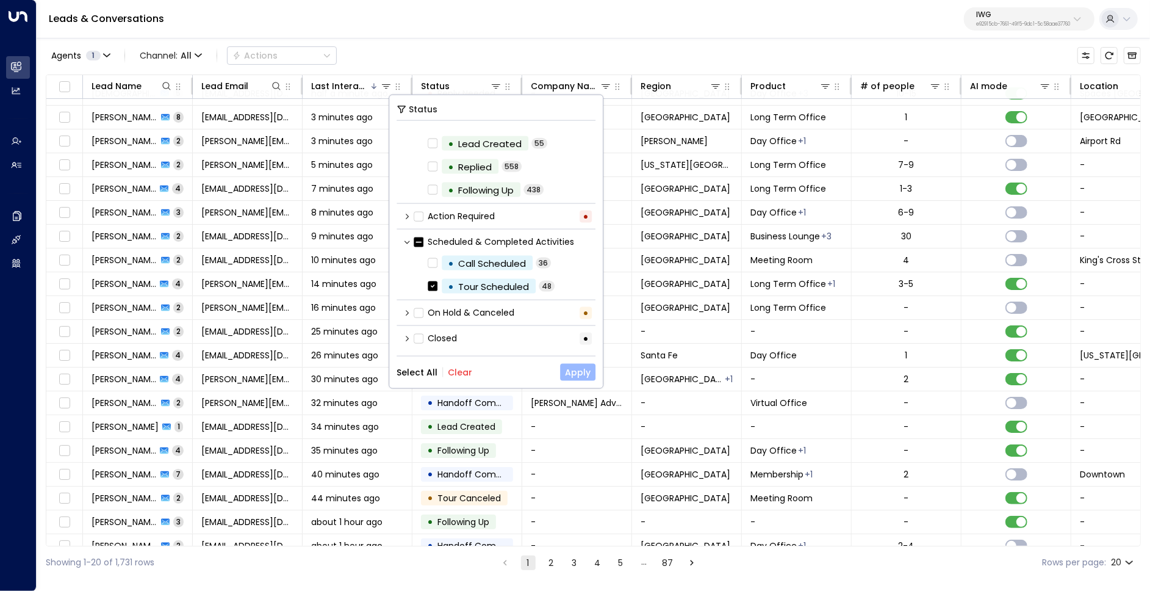
click at [571, 373] on button "Apply" at bounding box center [577, 372] width 35 height 17
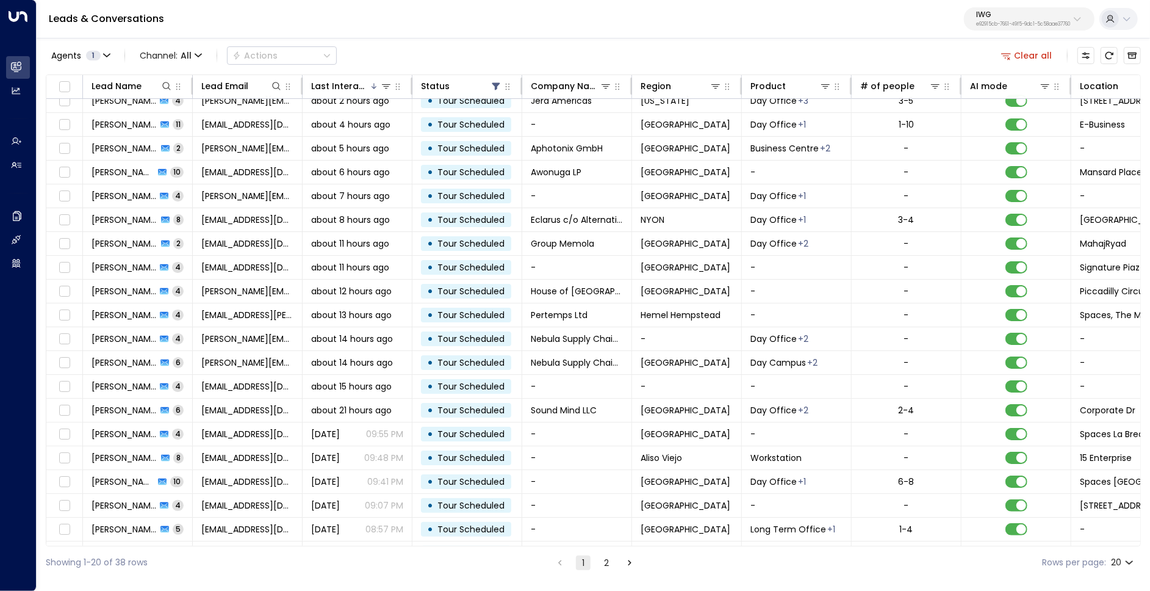
scroll to position [17, 0]
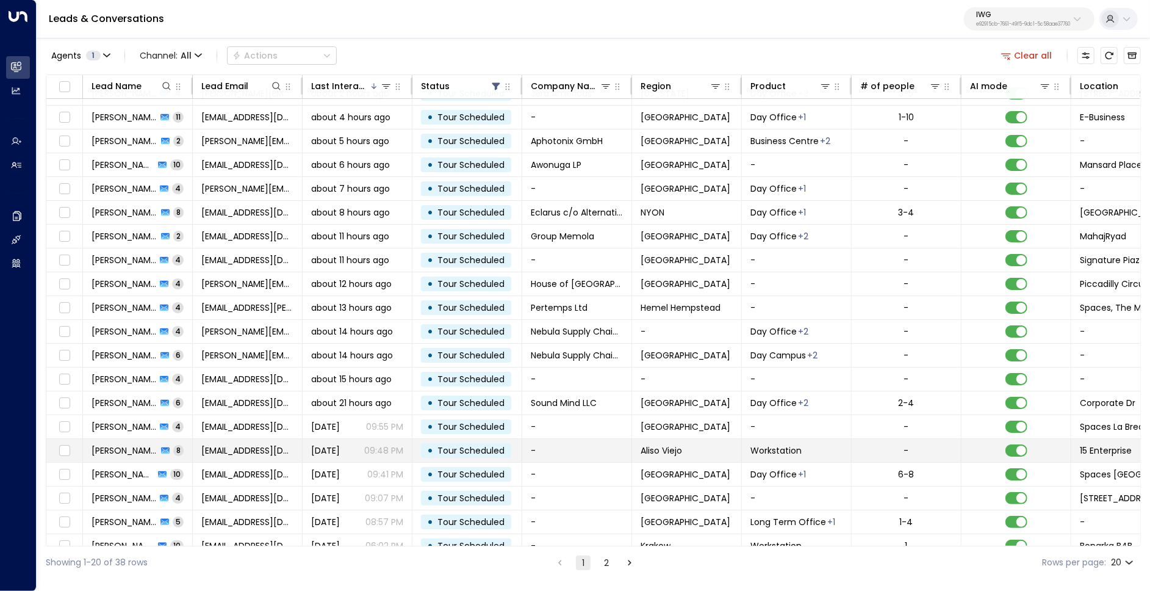
click at [699, 443] on td "Aliso Viejo" at bounding box center [687, 450] width 110 height 23
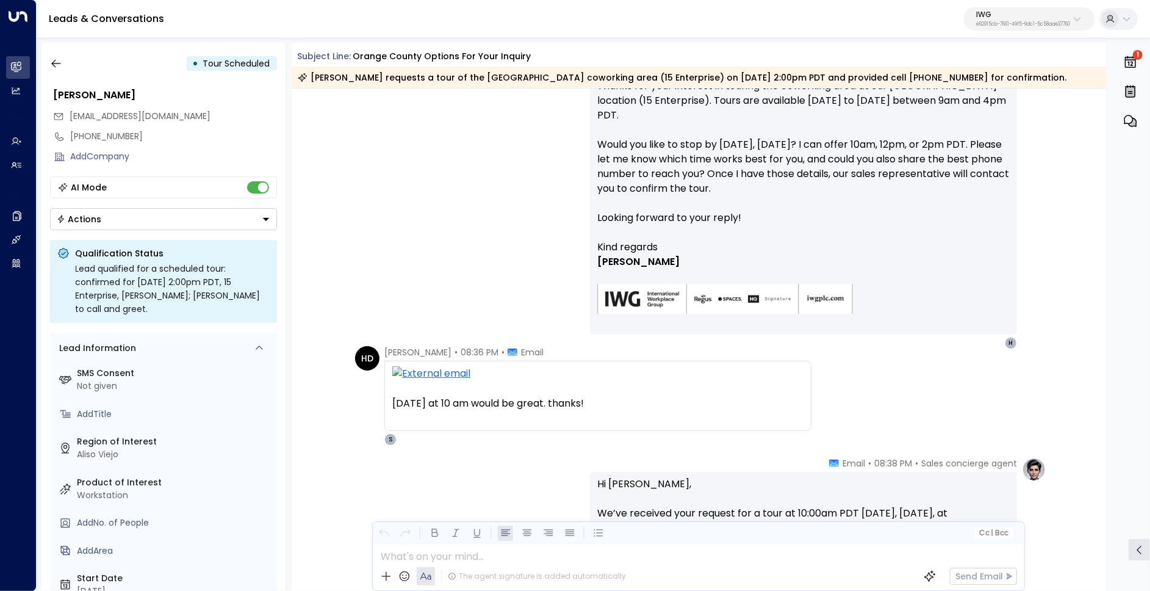
scroll to position [189, 0]
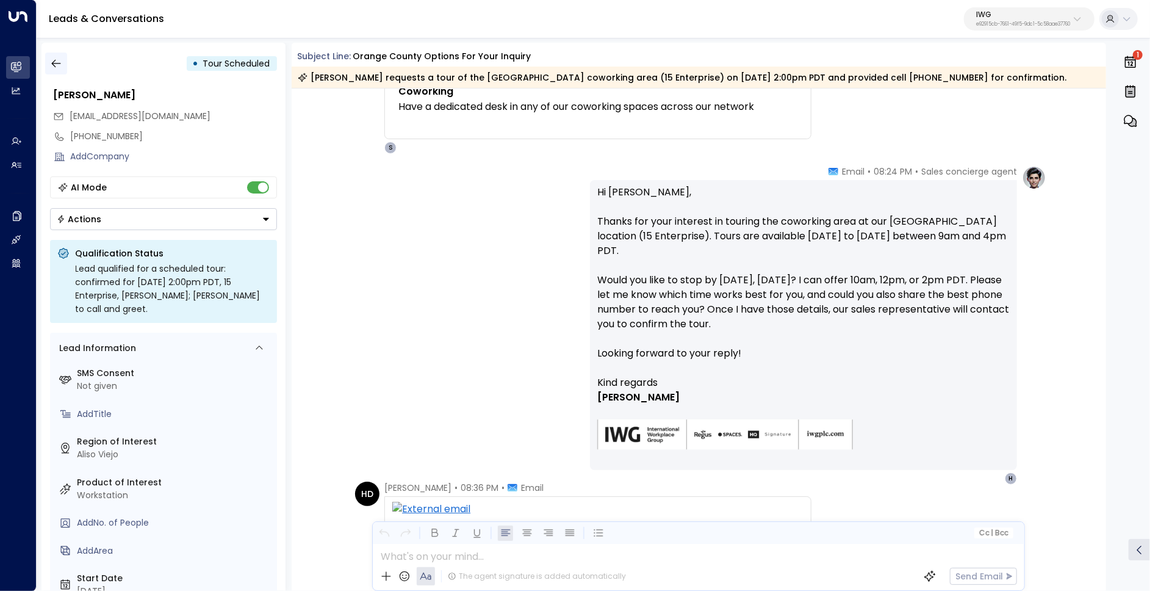
click at [53, 60] on icon "button" at bounding box center [56, 63] width 12 height 12
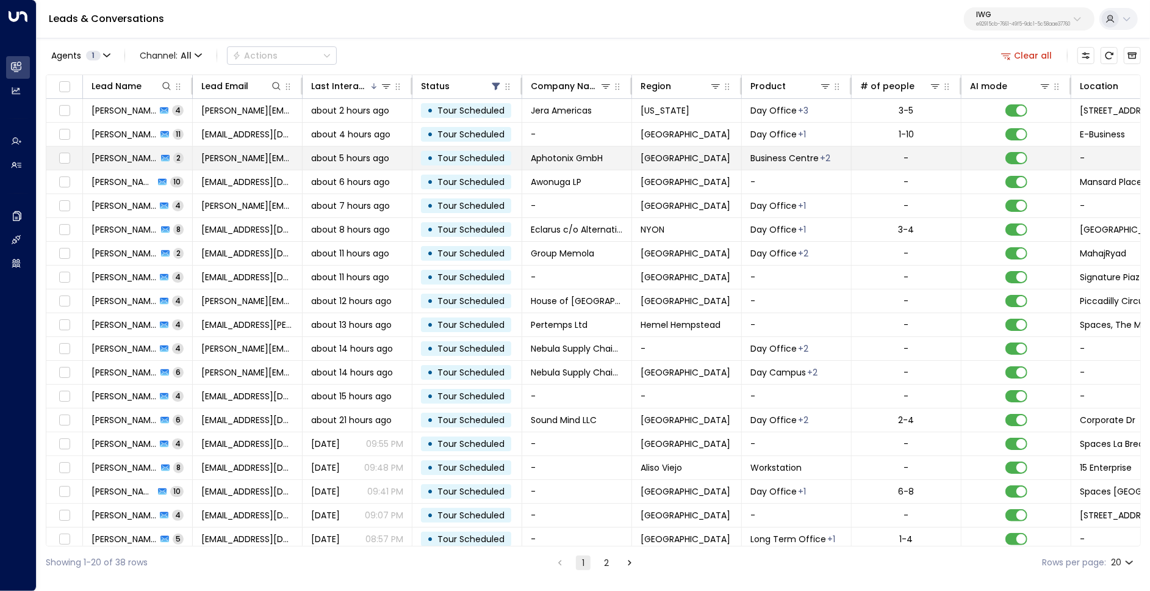
click at [387, 157] on span "about 5 hours ago" at bounding box center [350, 158] width 78 height 12
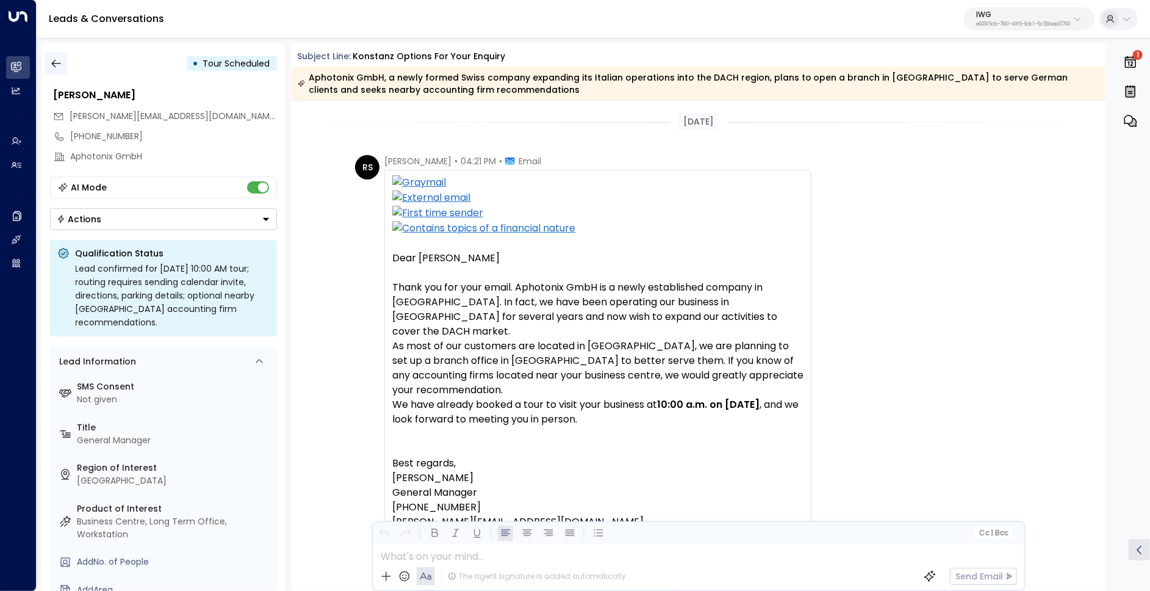
click at [60, 56] on button "button" at bounding box center [56, 63] width 22 height 22
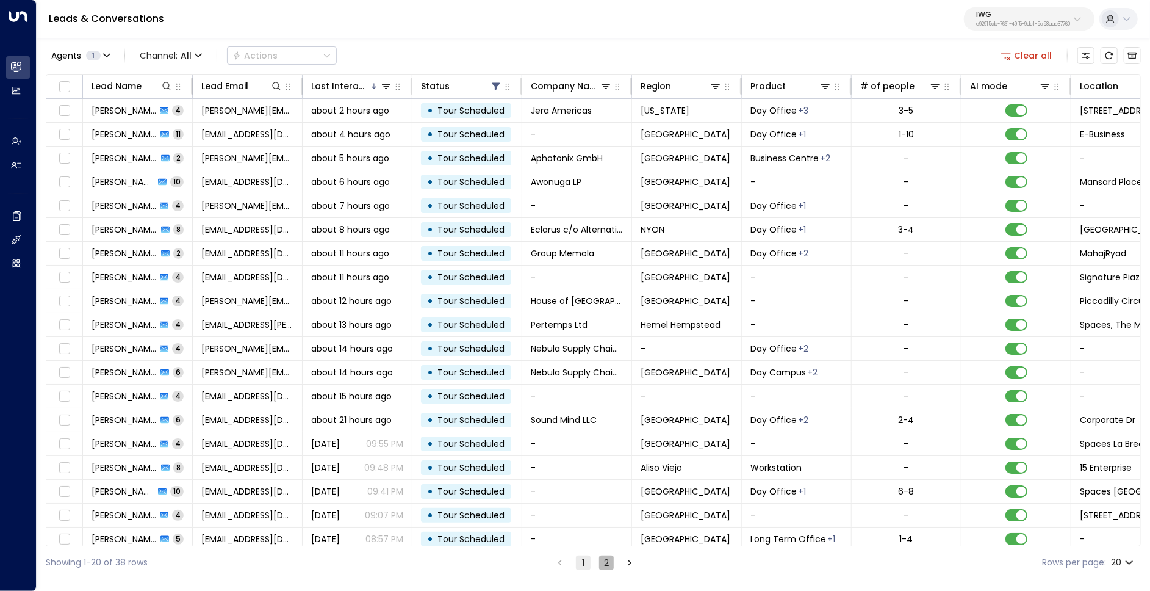
click at [608, 560] on button "2" at bounding box center [606, 562] width 15 height 15
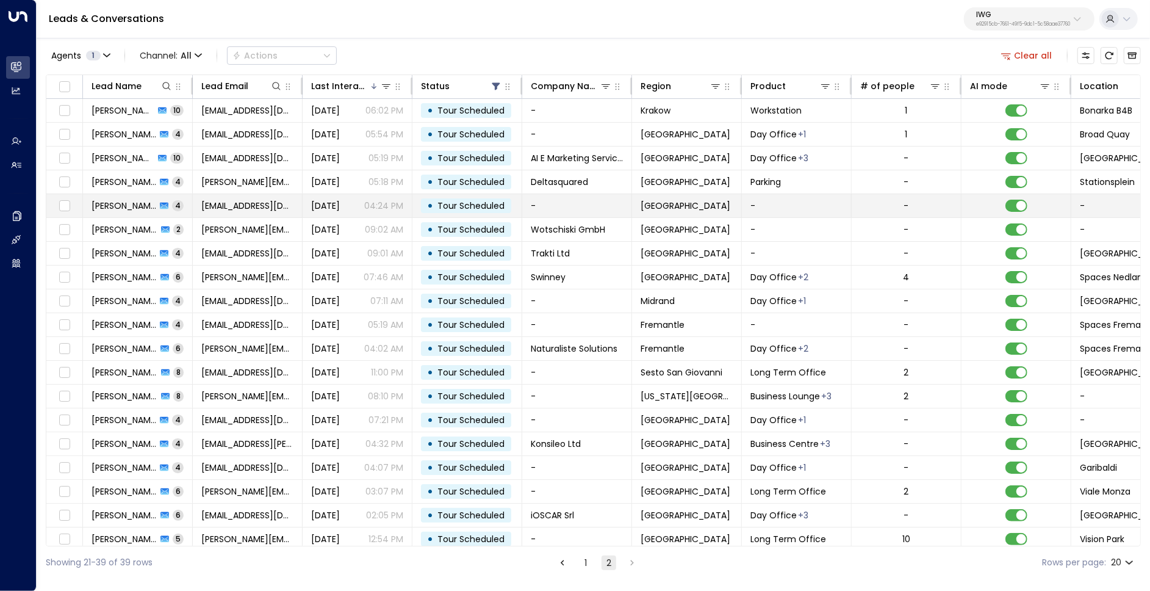
scroll to position [4, 0]
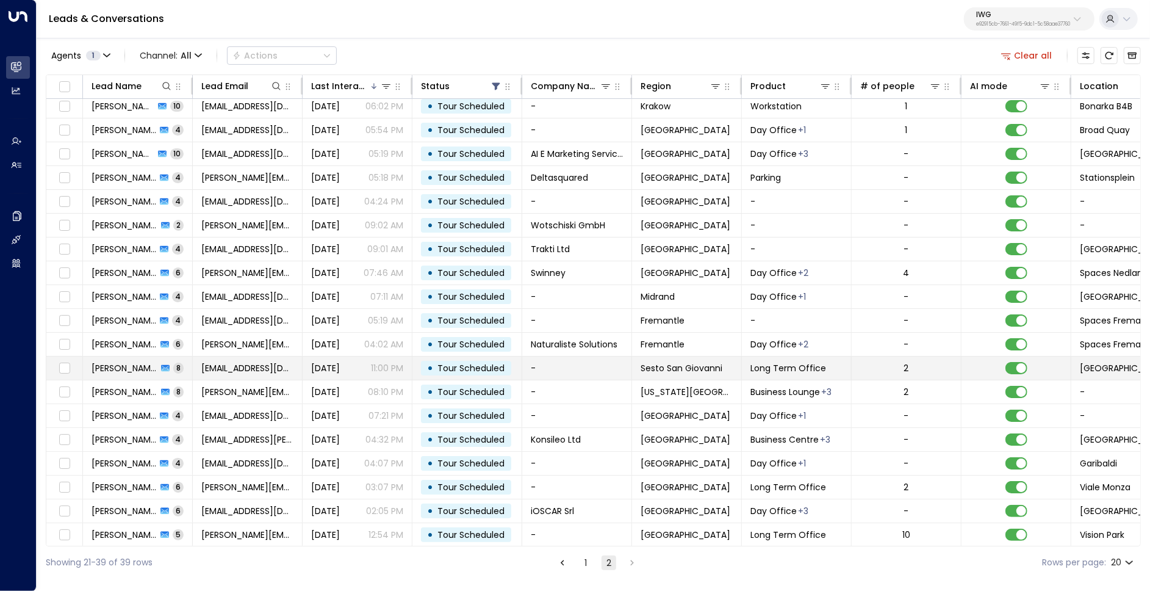
click at [716, 362] on span "Sesto San Giovanni" at bounding box center [682, 368] width 82 height 12
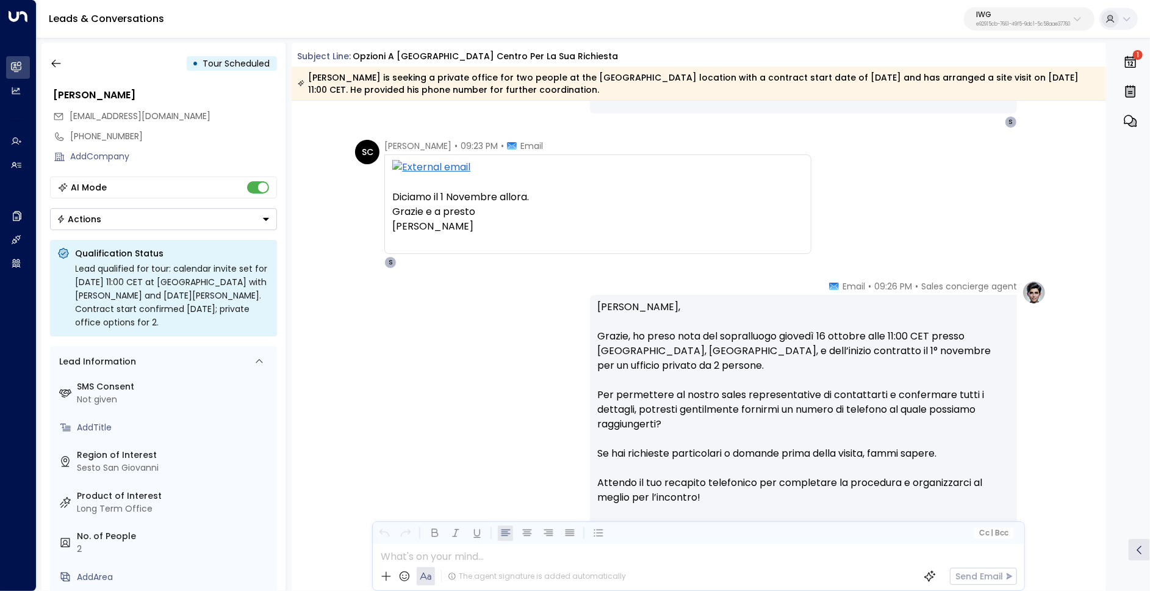
scroll to position [1185, 0]
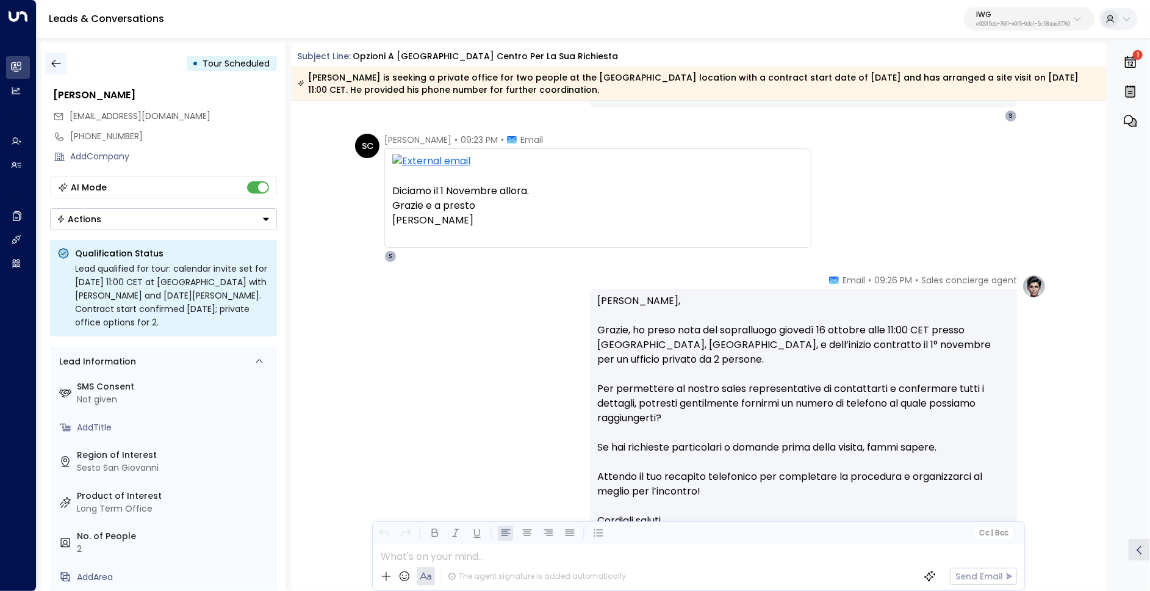
click at [64, 55] on button "button" at bounding box center [56, 63] width 22 height 22
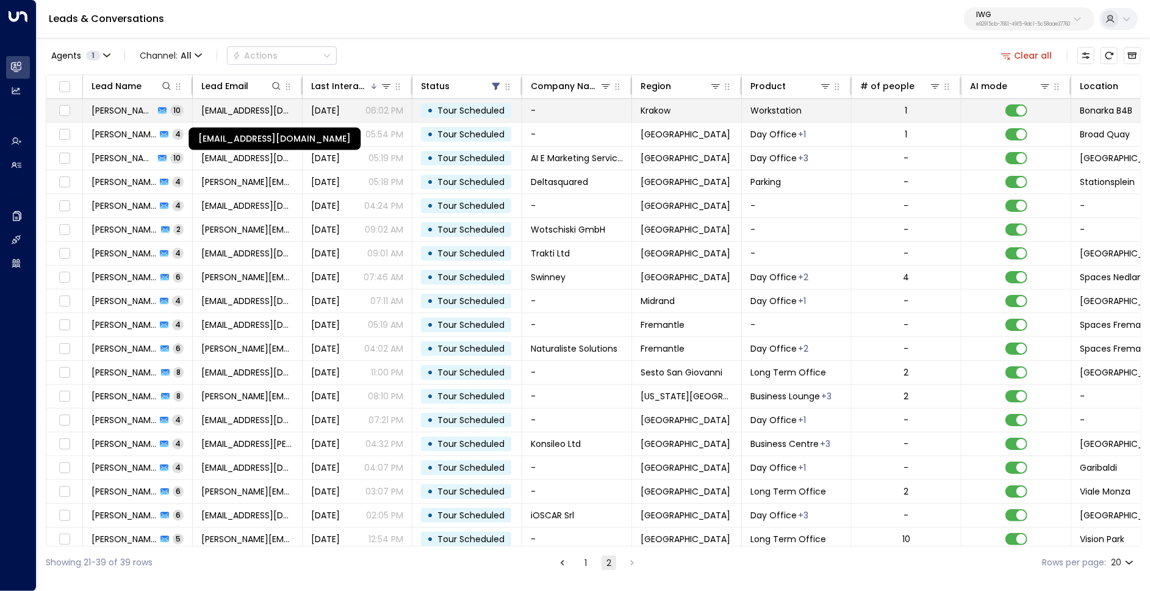
click at [272, 110] on span "mkoypish@gmail.com" at bounding box center [247, 110] width 92 height 12
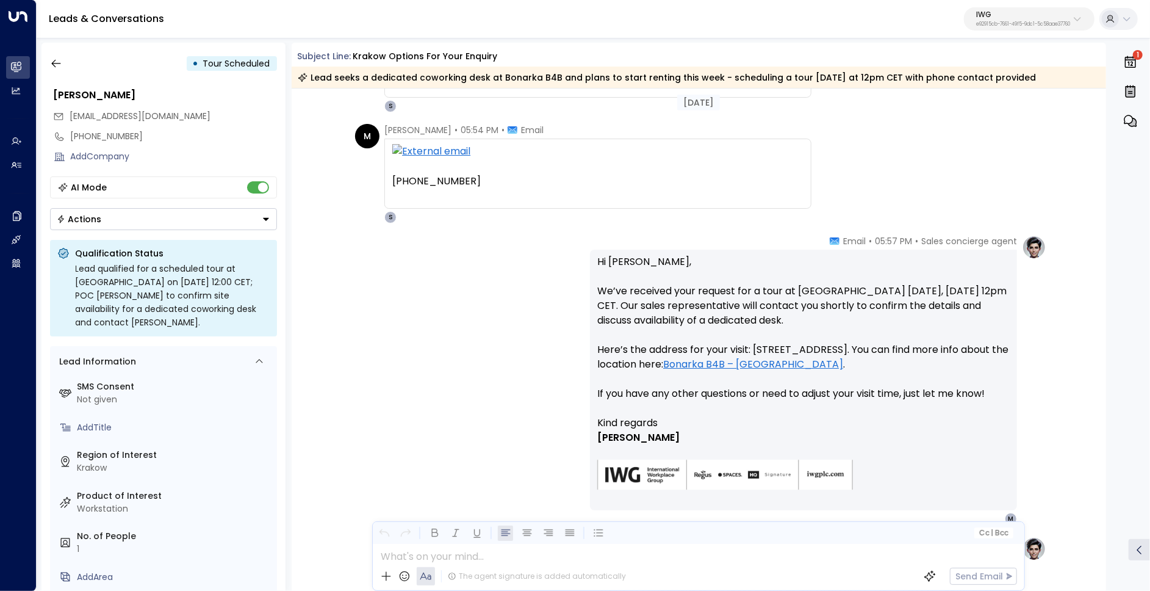
scroll to position [1180, 0]
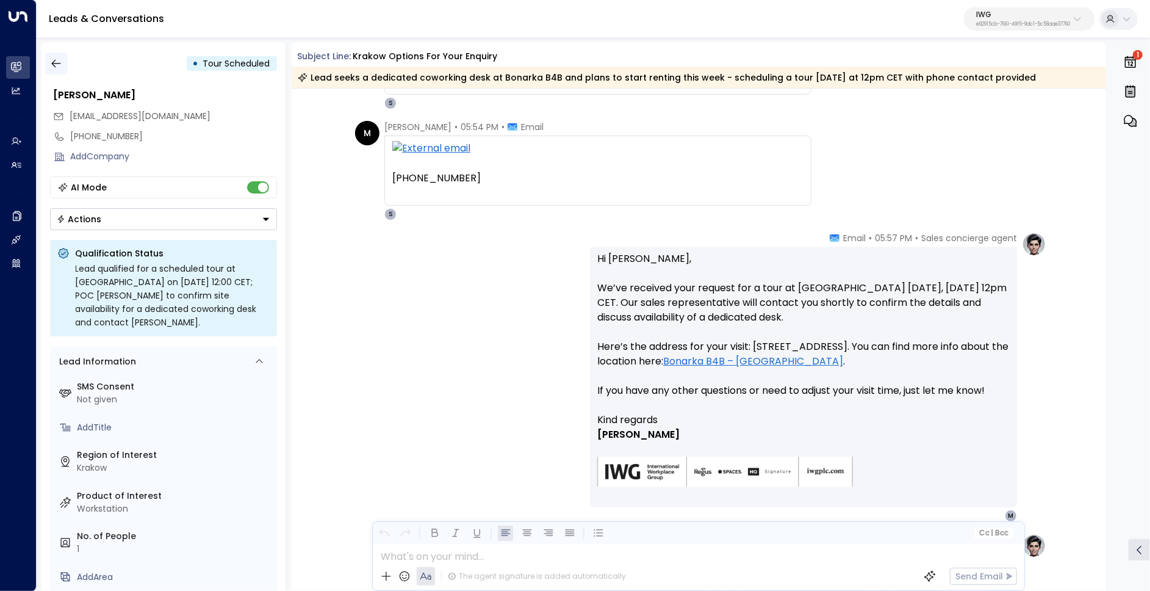
click at [59, 67] on icon "button" at bounding box center [56, 63] width 12 height 12
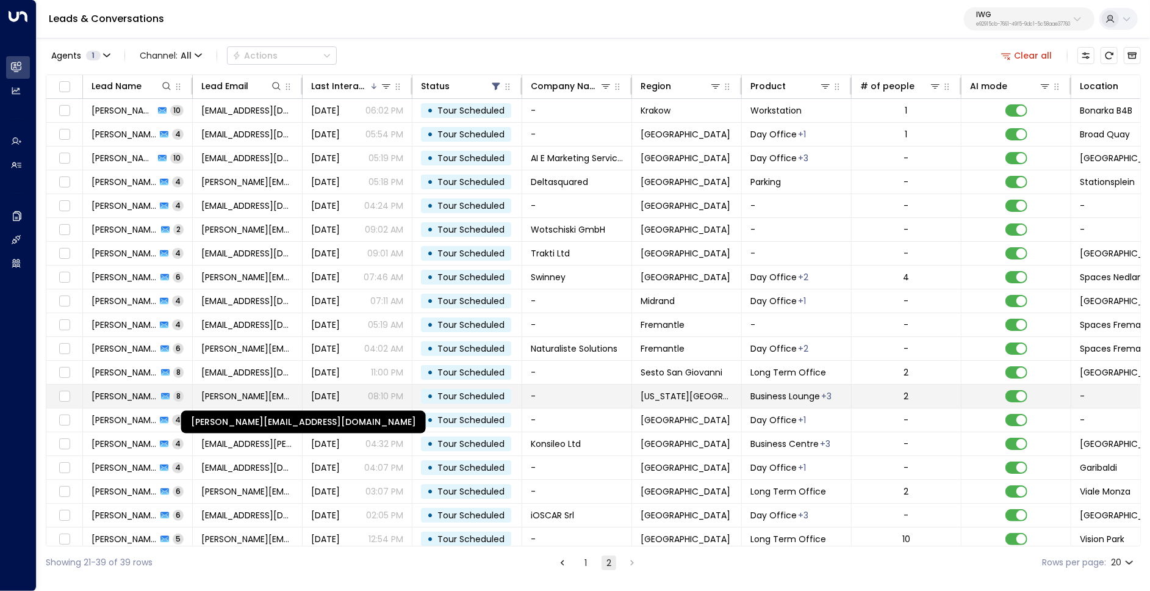
click at [209, 391] on span "artie@topleveltrainer.com" at bounding box center [247, 396] width 92 height 12
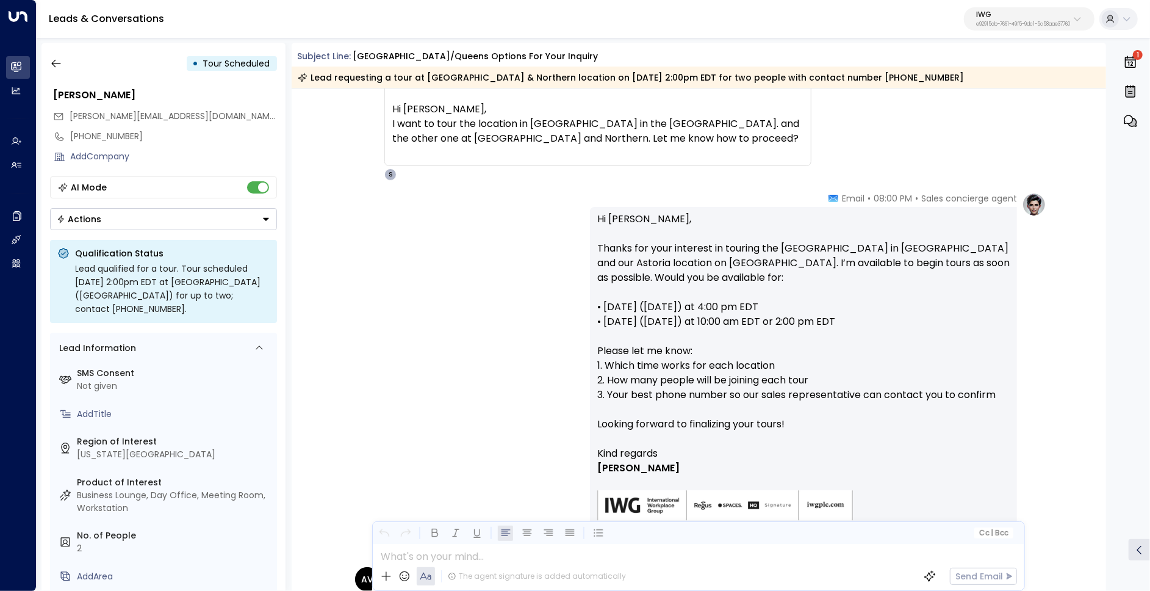
scroll to position [146, 0]
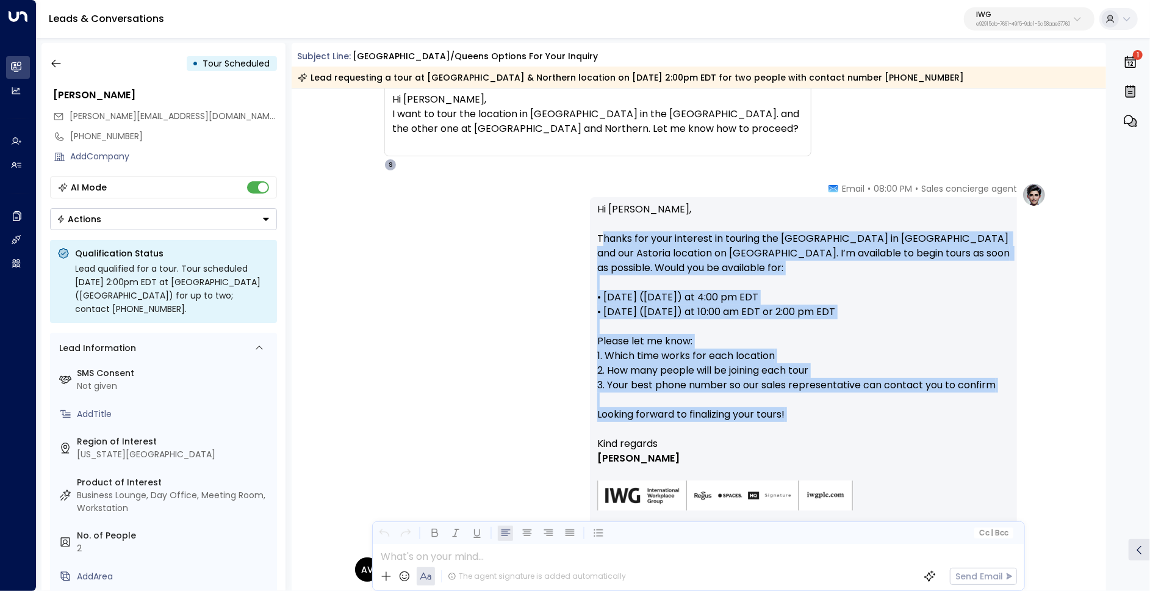
drag, startPoint x: 614, startPoint y: 249, endPoint x: 629, endPoint y: 430, distance: 181.2
click at [629, 430] on p "Hi Artie, Thanks for your interest in touring the Falchi Building in LIC and ou…" at bounding box center [803, 319] width 413 height 234
click at [739, 428] on p "Hi Artie, Thanks for your interest in touring the Falchi Building in LIC and ou…" at bounding box center [803, 319] width 413 height 234
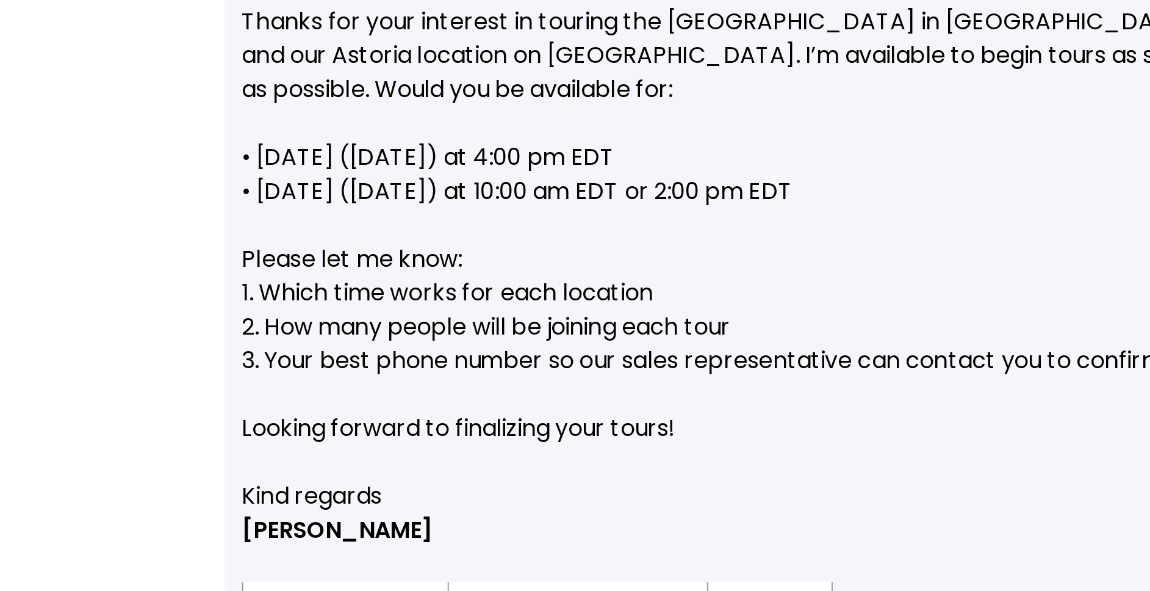
click at [677, 356] on p "Hi Artie, Thanks for your interest in touring the Falchi Building in LIC and ou…" at bounding box center [803, 319] width 413 height 234
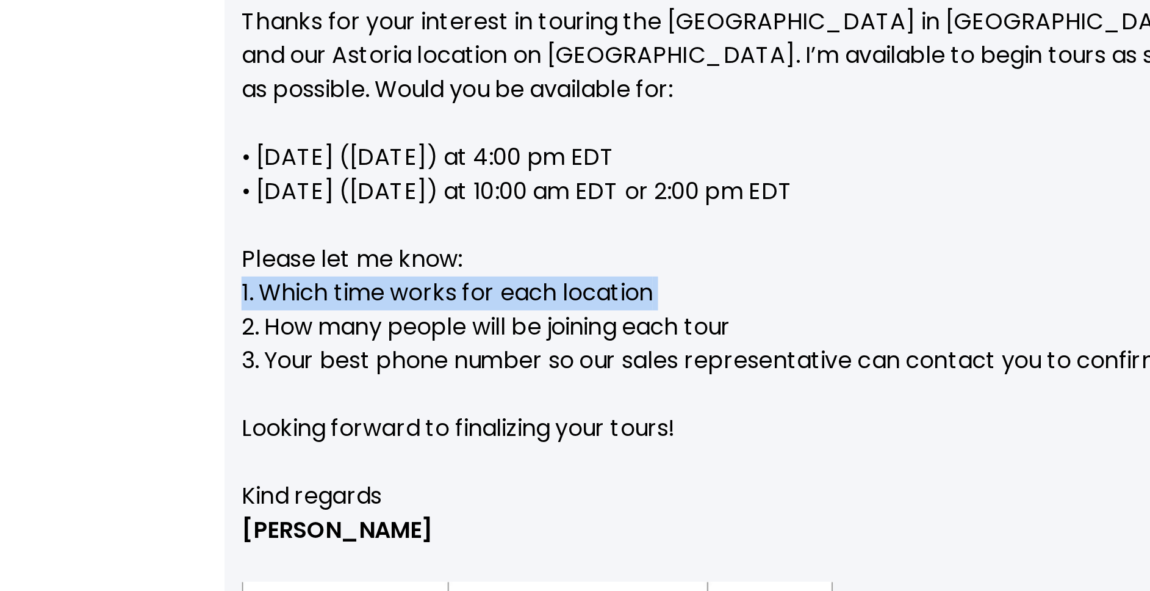
click at [677, 356] on p "Hi Artie, Thanks for your interest in touring the Falchi Building in LIC and ou…" at bounding box center [803, 319] width 413 height 234
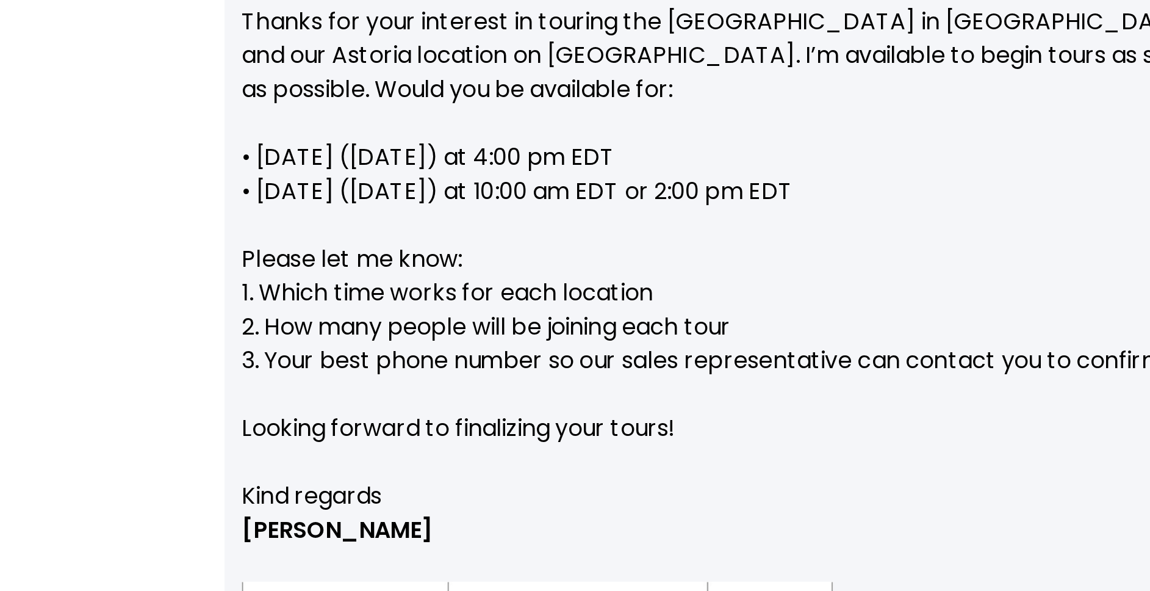
click at [688, 371] on p "Hi Artie, Thanks for your interest in touring the Falchi Building in LIC and ou…" at bounding box center [803, 319] width 413 height 234
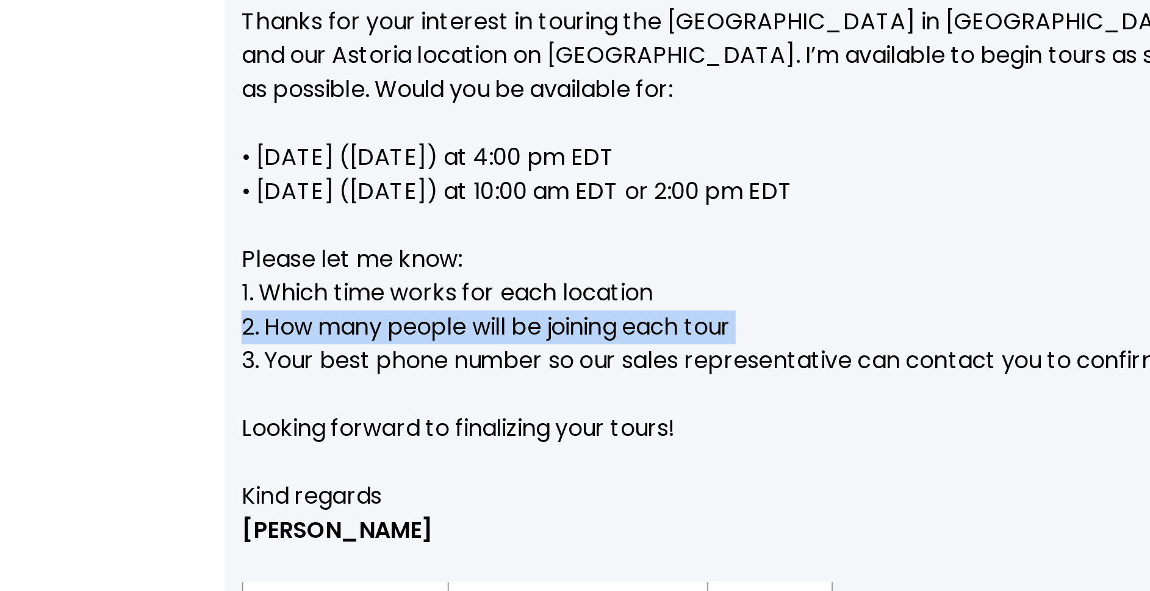
click at [688, 371] on p "Hi Artie, Thanks for your interest in touring the Falchi Building in LIC and ou…" at bounding box center [803, 319] width 413 height 234
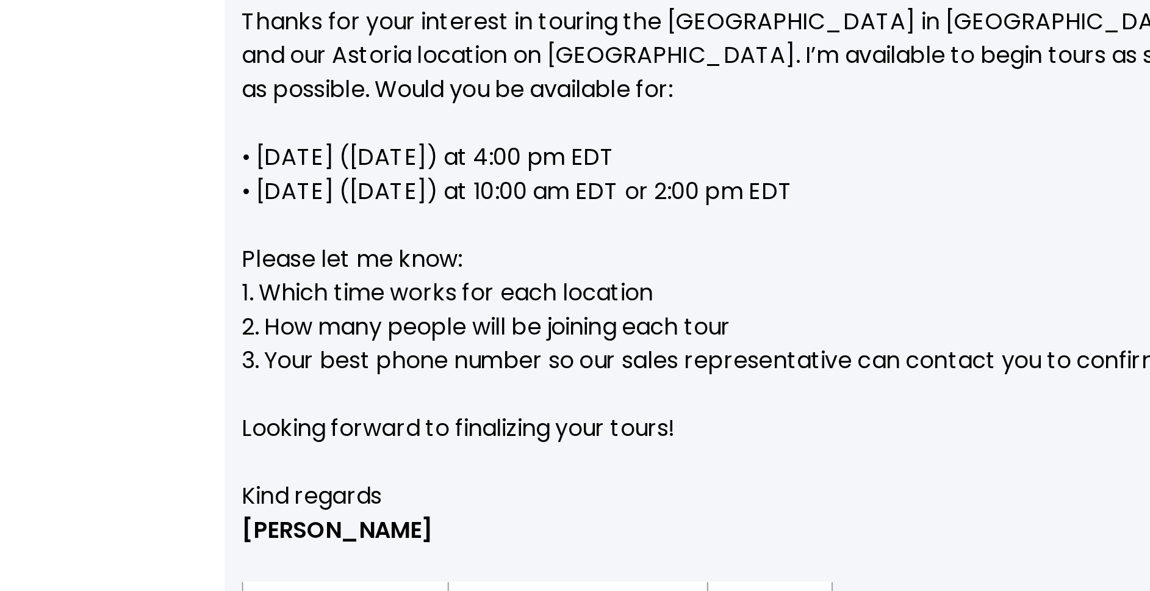
click at [696, 386] on p "Hi Artie, Thanks for your interest in touring the Falchi Building in LIC and ou…" at bounding box center [803, 319] width 413 height 234
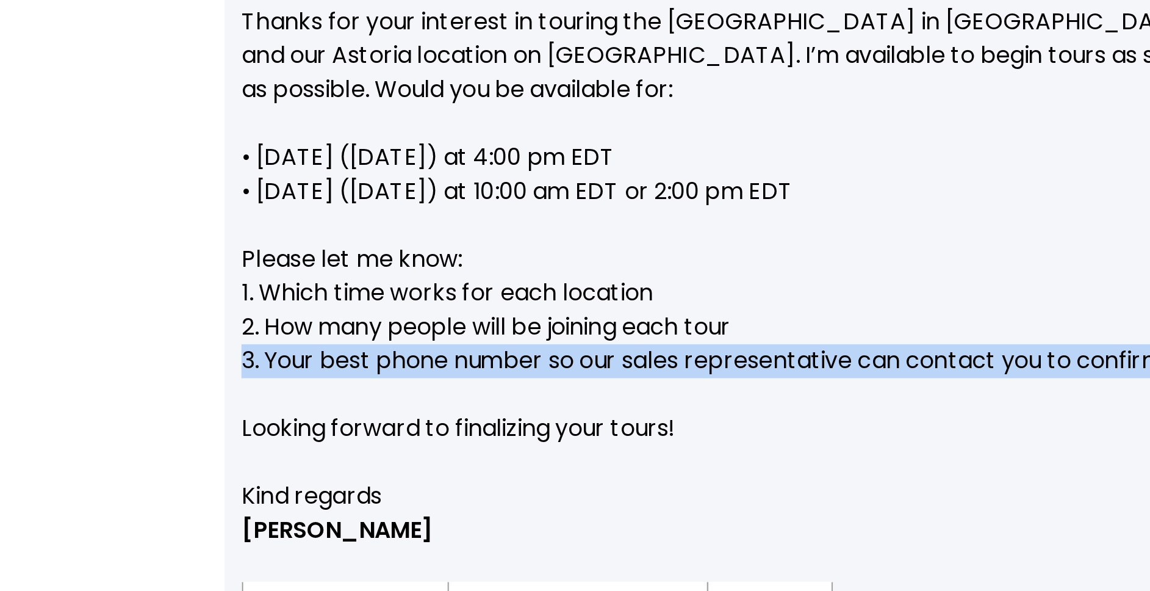
click at [696, 386] on p "Hi Artie, Thanks for your interest in touring the Falchi Building in LIC and ou…" at bounding box center [803, 319] width 413 height 234
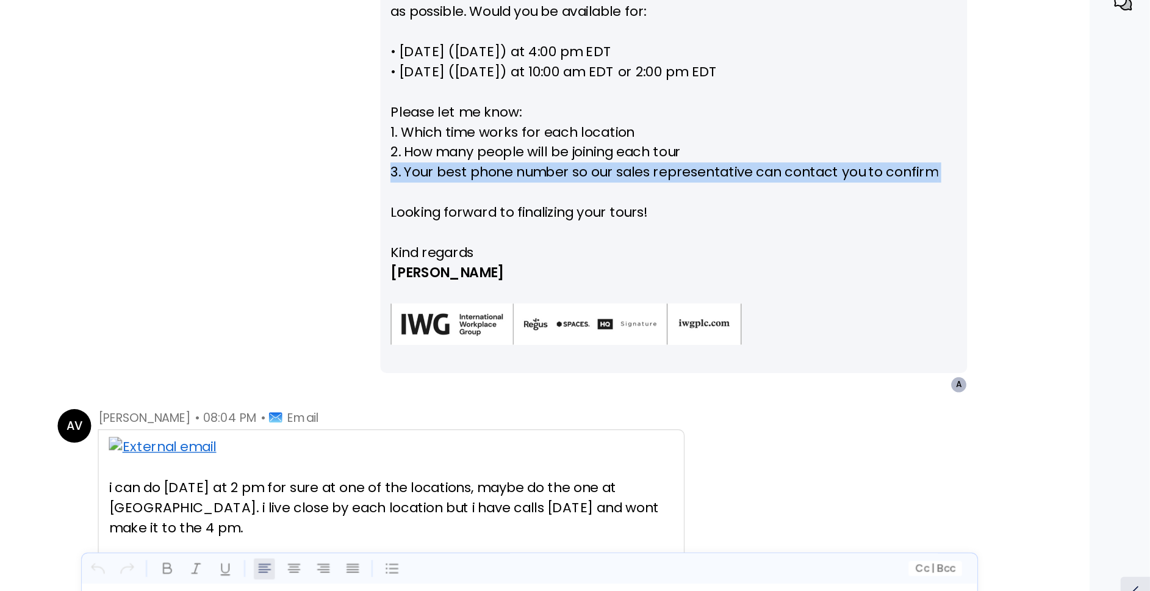
scroll to position [0, 0]
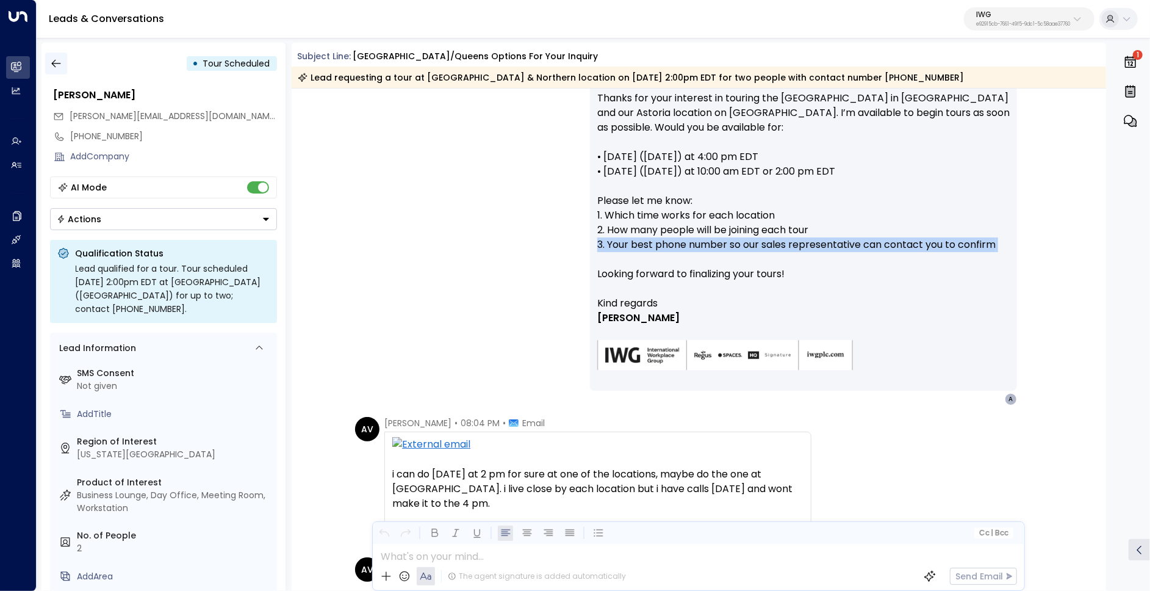
click at [55, 63] on icon "button" at bounding box center [55, 64] width 9 height 8
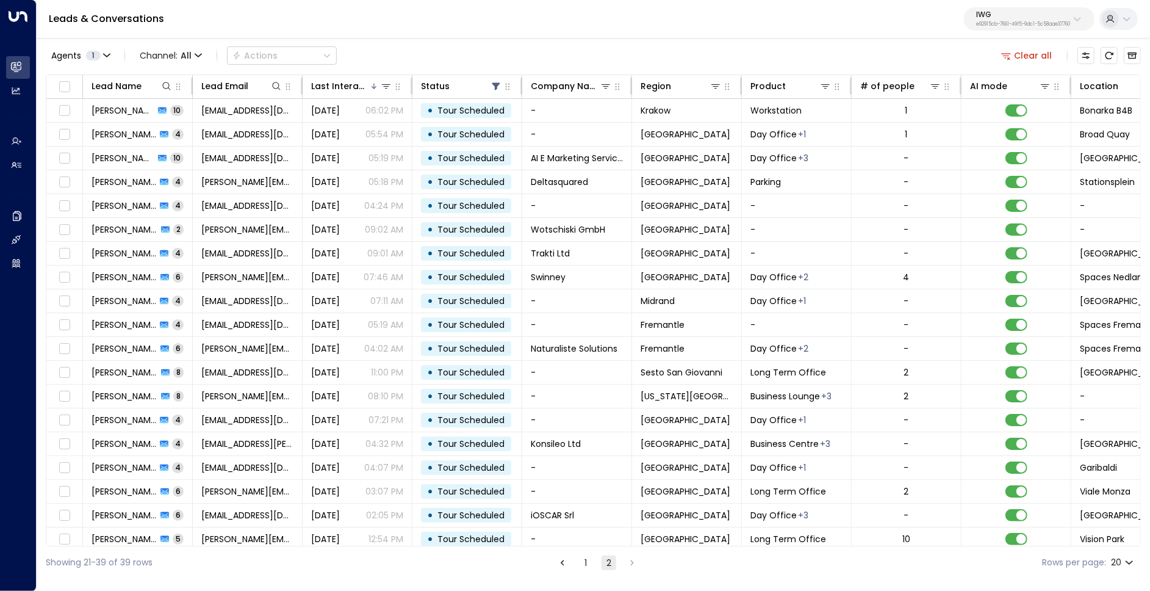
click at [593, 562] on li "1" at bounding box center [586, 562] width 16 height 15
click at [583, 565] on button "1" at bounding box center [585, 562] width 15 height 15
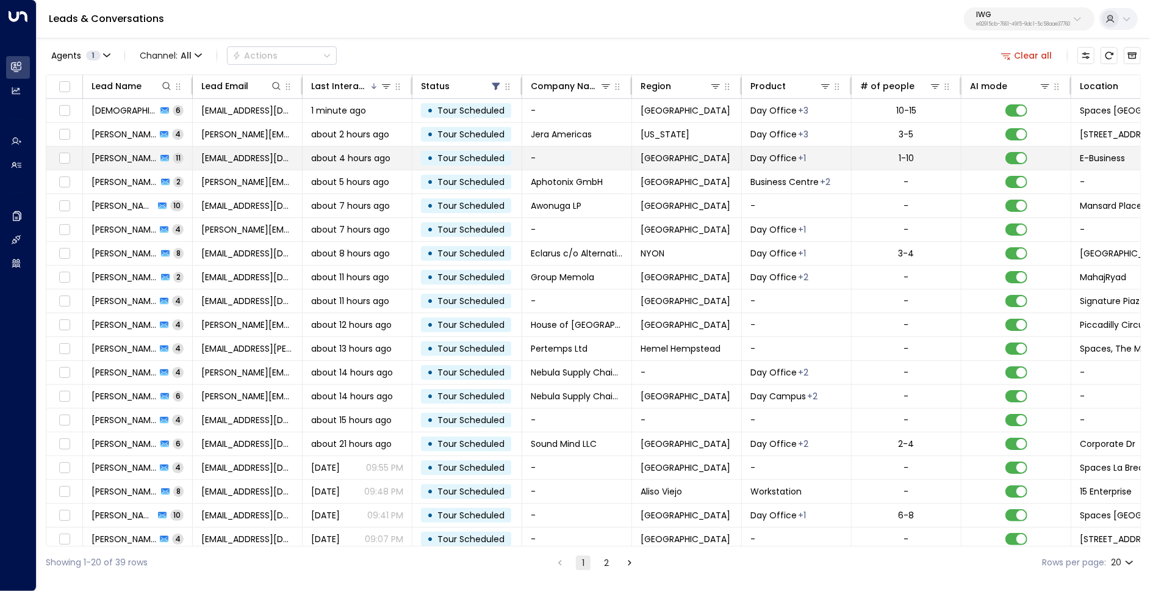
click at [281, 156] on span "crislux@gmail.com" at bounding box center [247, 158] width 92 height 12
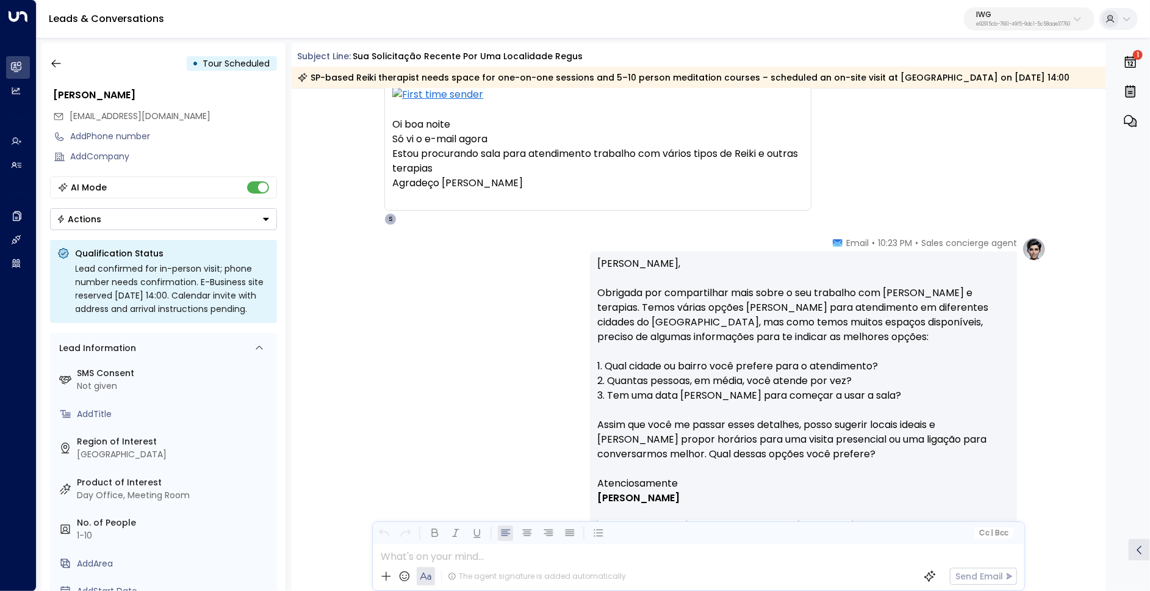
scroll to position [94, 0]
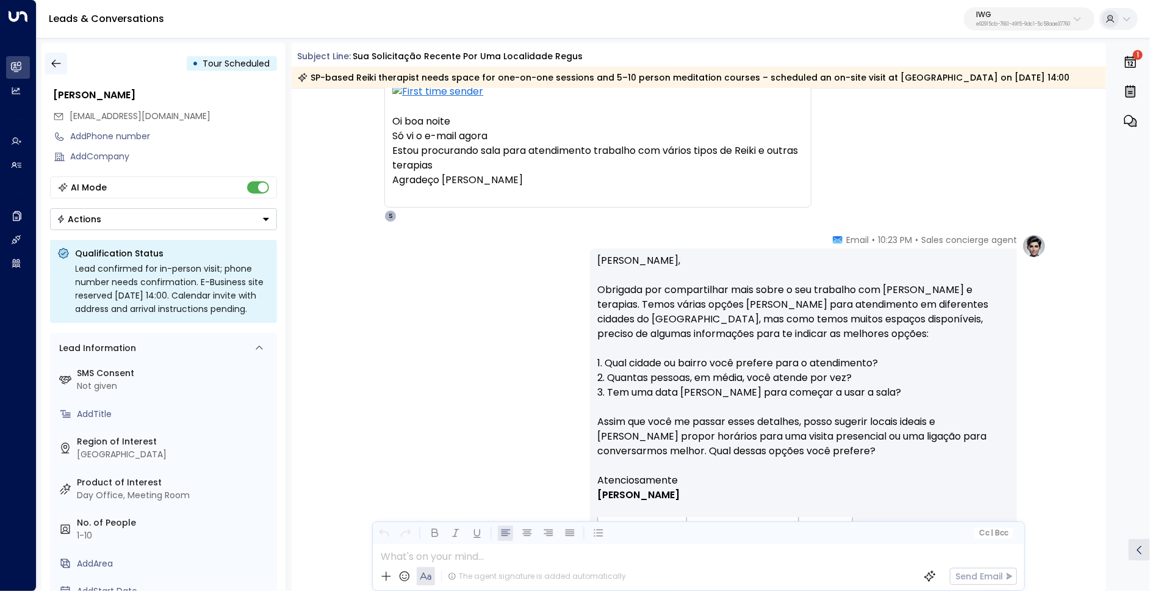
click at [61, 68] on icon "button" at bounding box center [56, 63] width 12 height 12
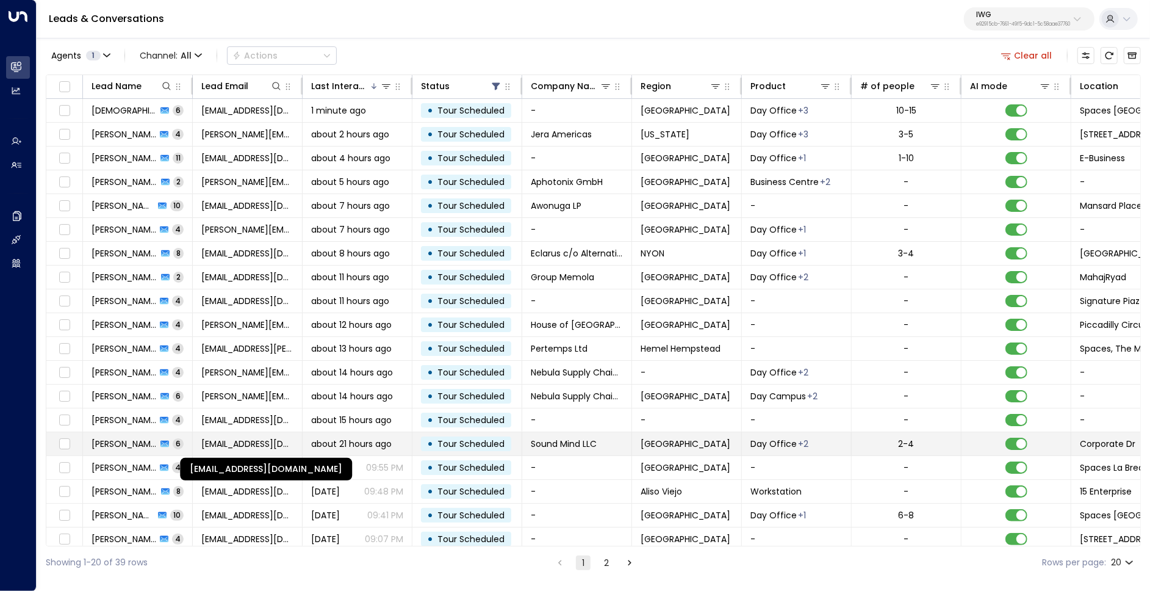
click at [270, 439] on span "maeve@soundmindllc.org" at bounding box center [247, 444] width 92 height 12
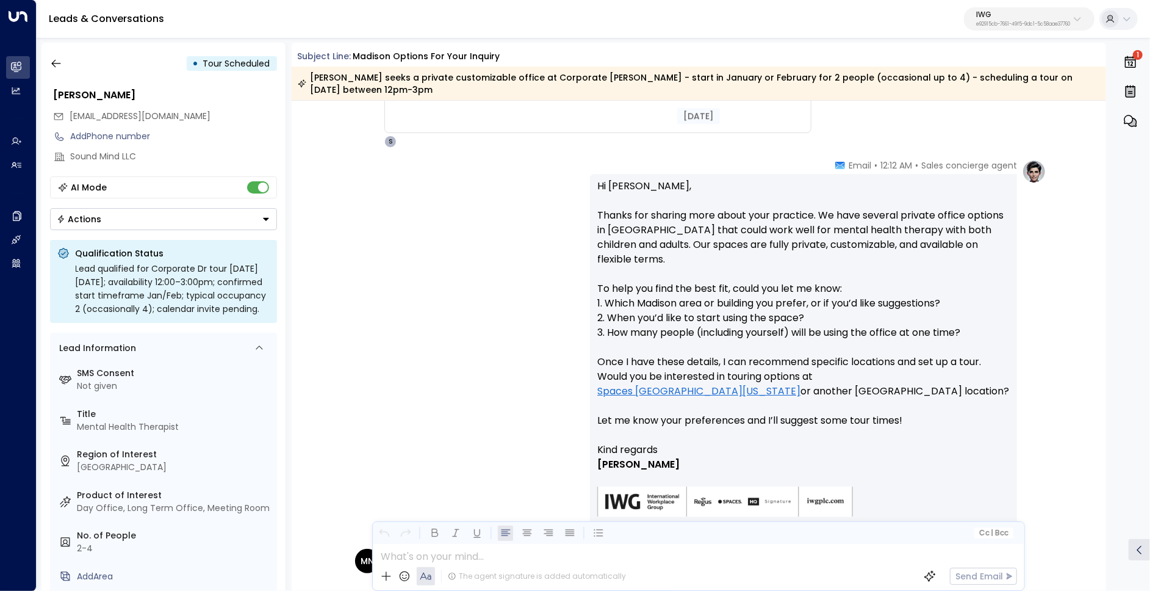
scroll to position [359, 0]
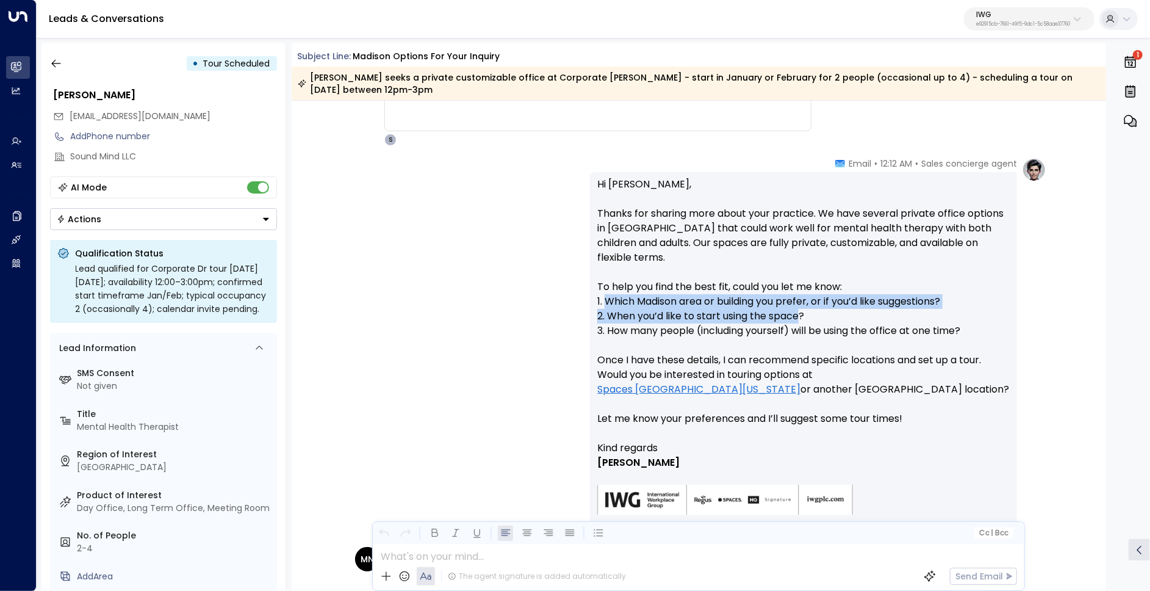
drag, startPoint x: 604, startPoint y: 290, endPoint x: 801, endPoint y: 297, distance: 197.2
click at [801, 297] on p "Hi Maeve, Thanks for sharing more about your practice. We have several private …" at bounding box center [803, 309] width 413 height 264
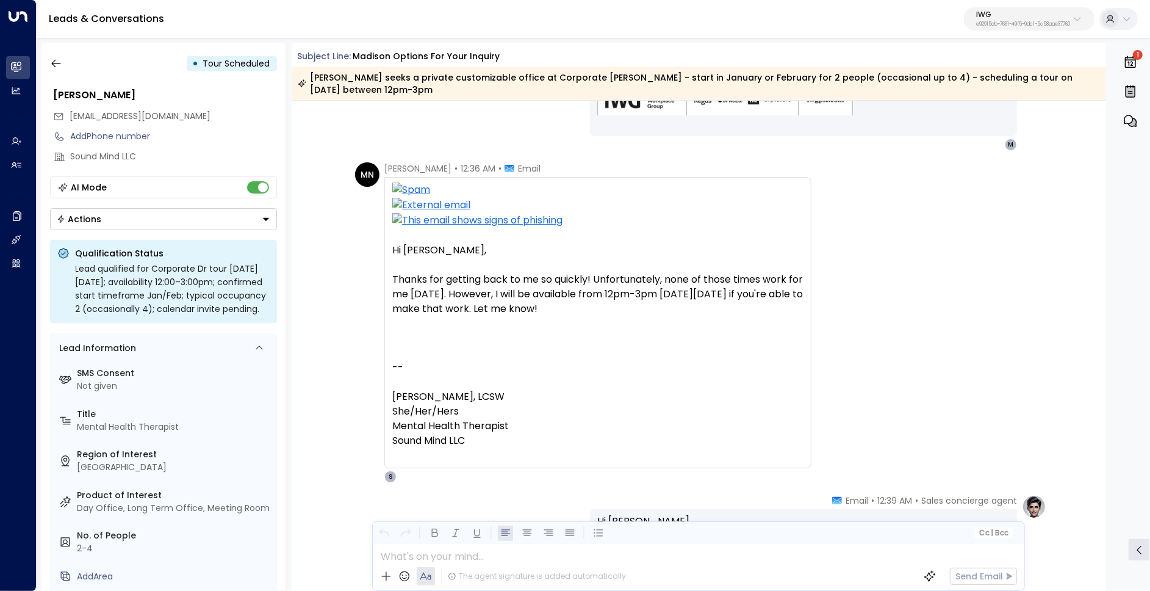
scroll to position [1436, 0]
click at [1034, 29] on button "IWG e92915cb-7661-49f5-9dc1-5c58aae37760" at bounding box center [1029, 18] width 131 height 23
